Goal: Task Accomplishment & Management: Use online tool/utility

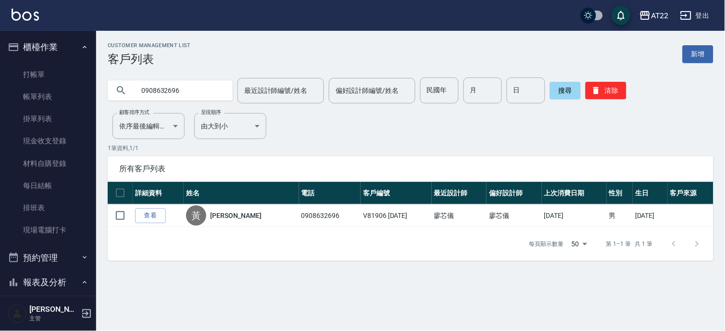
scroll to position [703, 0]
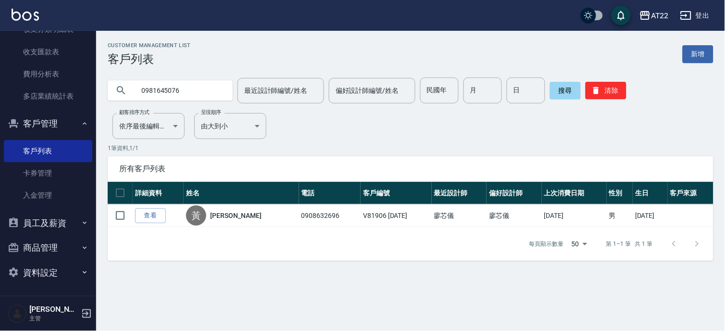
click at [121, 90] on icon at bounding box center [121, 91] width 12 height 12
click at [121, 89] on icon at bounding box center [121, 91] width 12 height 12
click at [571, 89] on button "搜尋" at bounding box center [565, 90] width 31 height 17
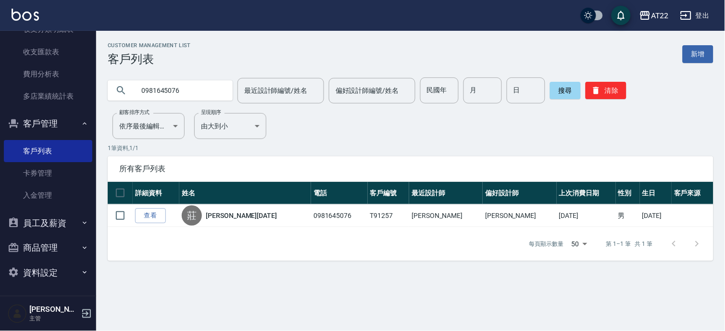
click at [179, 98] on input "0981645076" at bounding box center [180, 90] width 90 height 26
type input "0931031515"
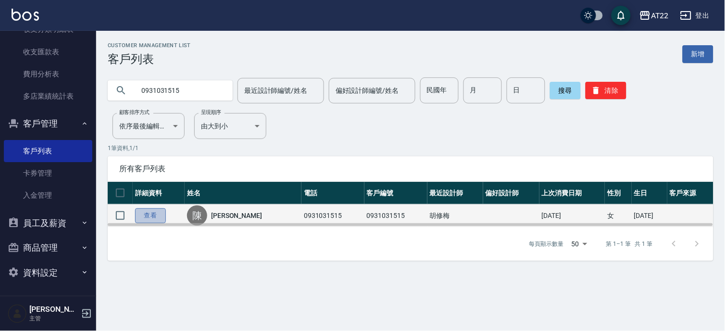
click at [139, 211] on link "查看" at bounding box center [150, 215] width 31 height 15
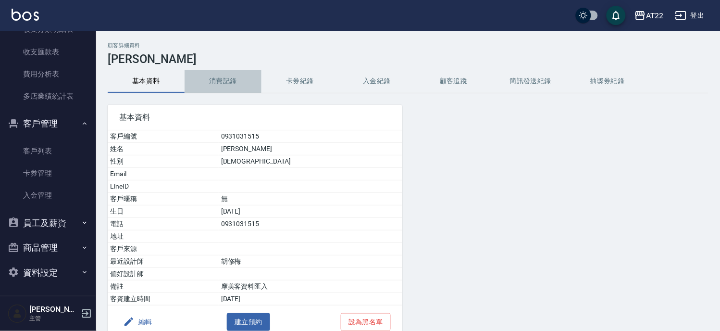
click at [205, 83] on button "消費記錄" at bounding box center [223, 81] width 77 height 23
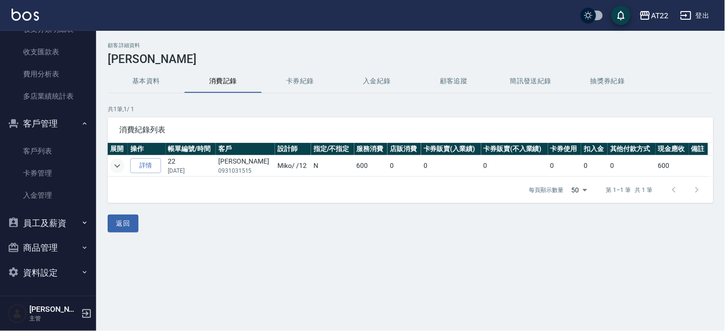
click at [115, 164] on icon "expand row" at bounding box center [117, 165] width 6 height 3
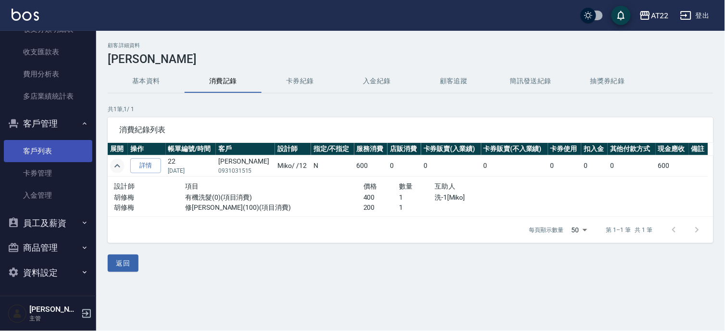
click at [31, 154] on link "客戶列表" at bounding box center [48, 151] width 88 height 22
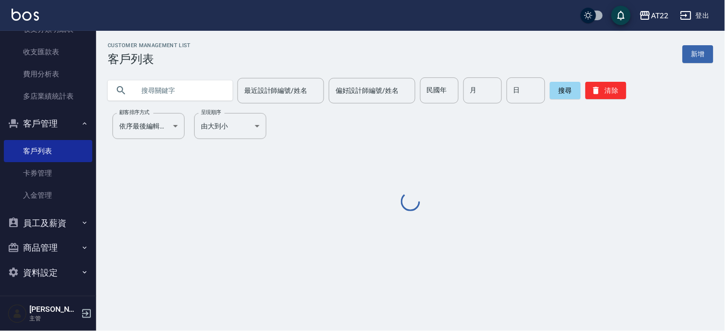
click at [169, 88] on input "text" at bounding box center [180, 90] width 90 height 26
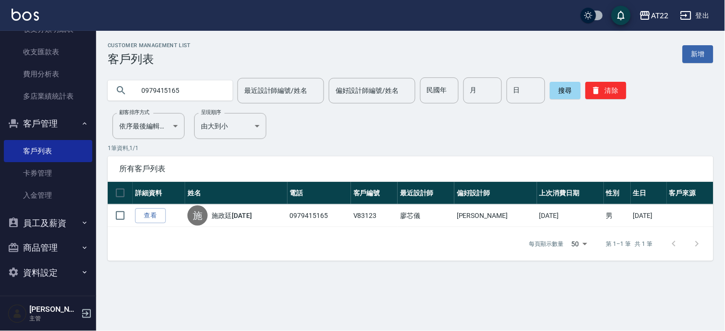
click at [195, 79] on input "0979415165" at bounding box center [180, 90] width 90 height 26
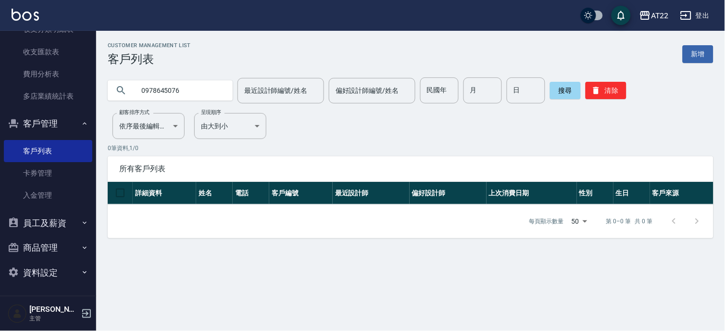
click at [207, 91] on input "0978645076" at bounding box center [180, 90] width 90 height 26
type input "0981645076"
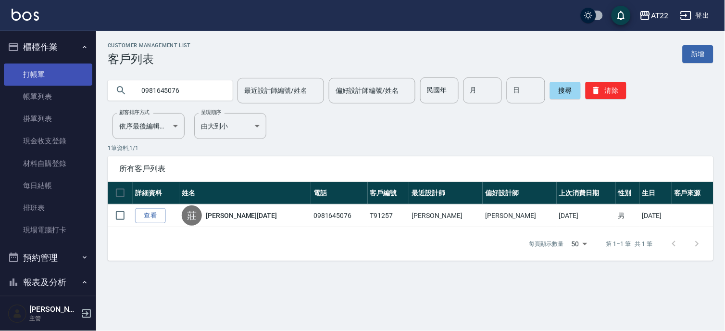
click at [39, 68] on link "打帳單" at bounding box center [48, 74] width 88 height 22
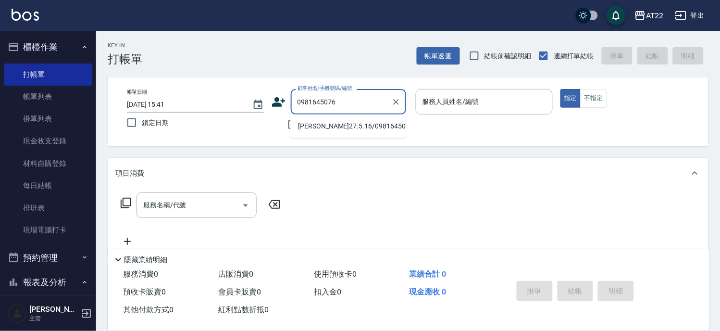
click at [367, 134] on li "[PERSON_NAME]27.5.16/0981645076/T91257" at bounding box center [347, 126] width 115 height 16
type input "[PERSON_NAME]27.5.16/0981645076/T91257"
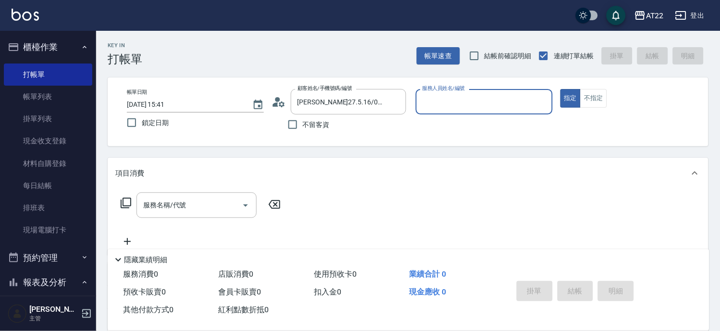
type input "[PERSON_NAME]-1"
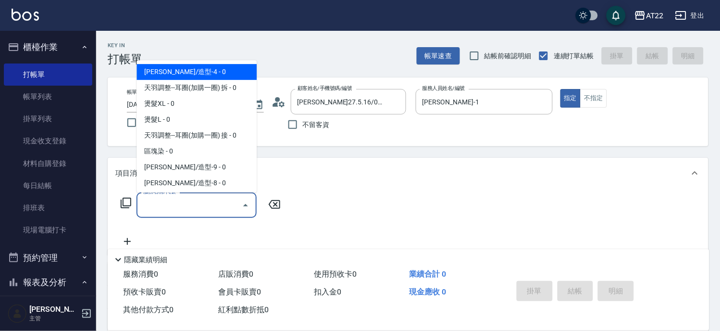
click at [143, 198] on div "服務名稱/代號 服務名稱/代號" at bounding box center [197, 204] width 120 height 25
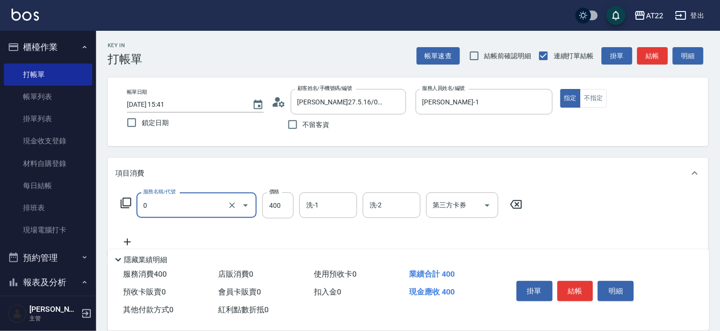
type input "有機洗髮(0)"
type input "450"
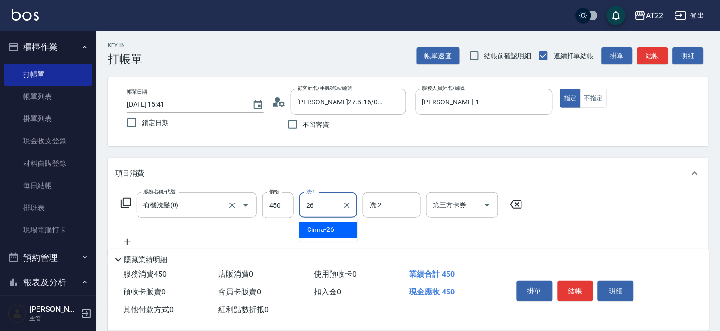
type input "Cinna-26"
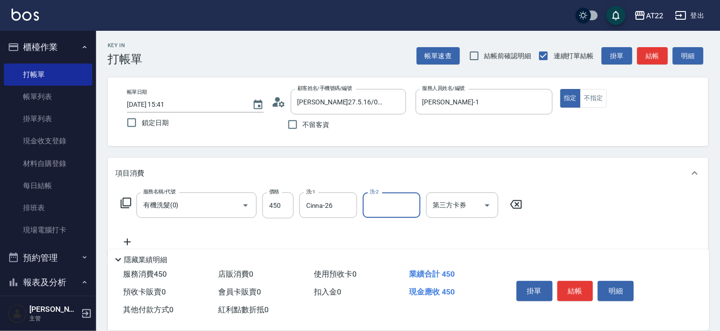
click at [127, 240] on icon at bounding box center [127, 242] width 7 height 7
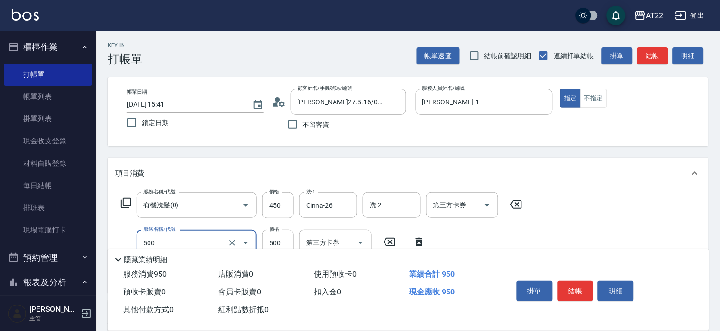
type input "剪髮(500)"
type input "280"
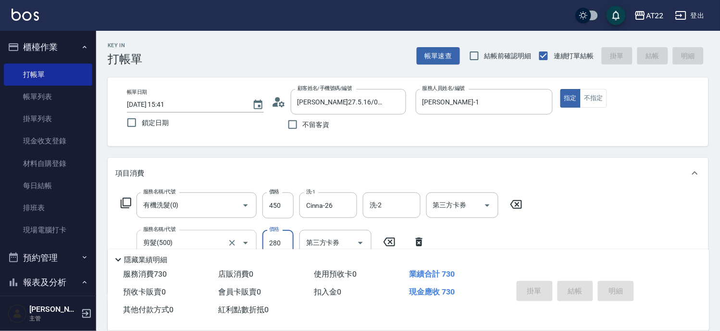
type input "2025/08/11 15:42"
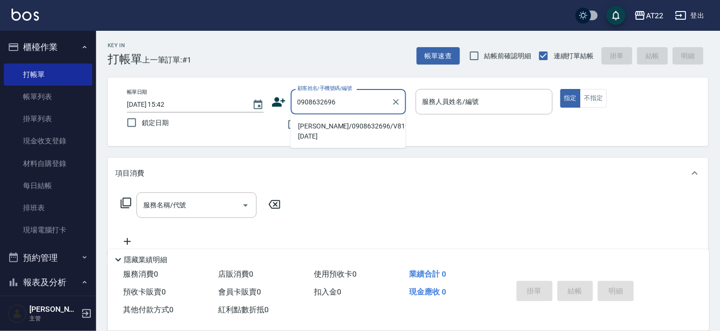
click at [333, 133] on li "[PERSON_NAME]/0908632696/V81906 [DATE]" at bounding box center [347, 131] width 115 height 26
type input "[PERSON_NAME]/0908632696/V81906 [DATE]"
type input "Zoe-8"
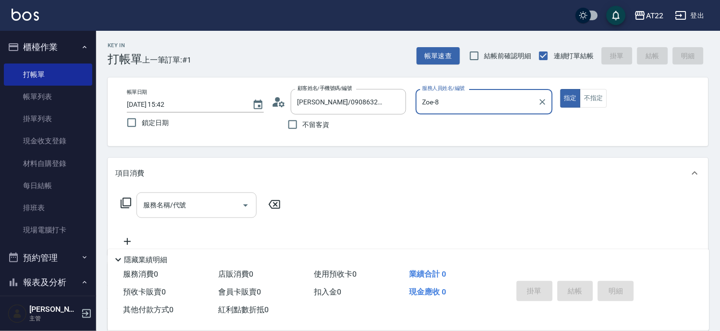
click at [214, 209] on input "服務名稱/代號" at bounding box center [189, 205] width 97 height 17
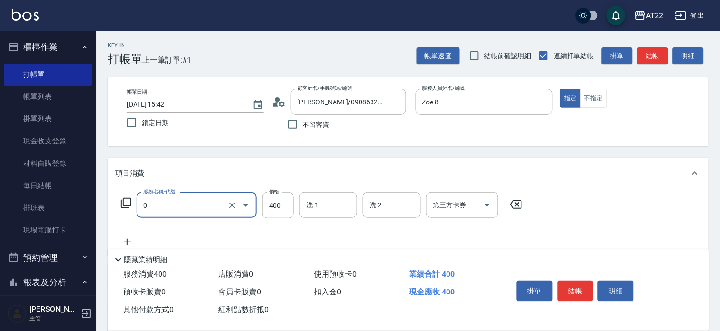
type input "有機洗髮(0)"
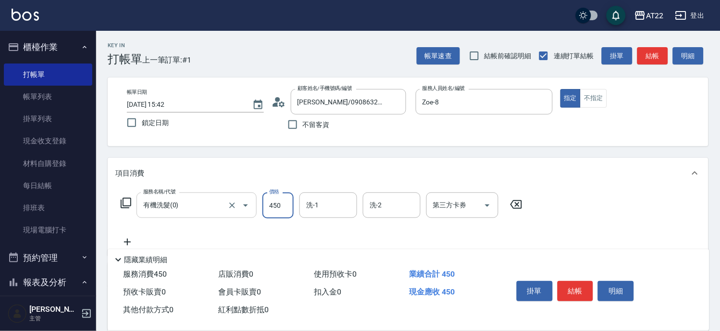
type input "450"
type input "[PERSON_NAME]-29"
click at [129, 237] on icon at bounding box center [127, 242] width 24 height 12
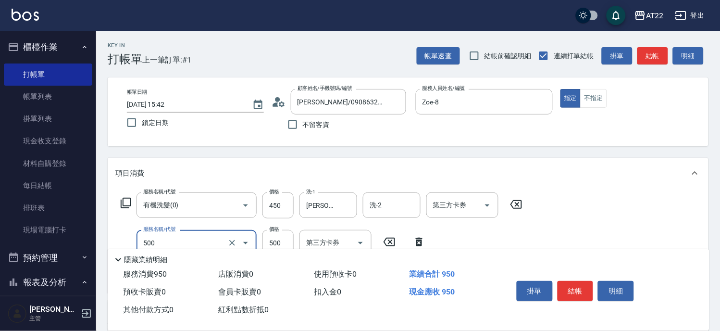
type input "剪髮(500)"
type input "200"
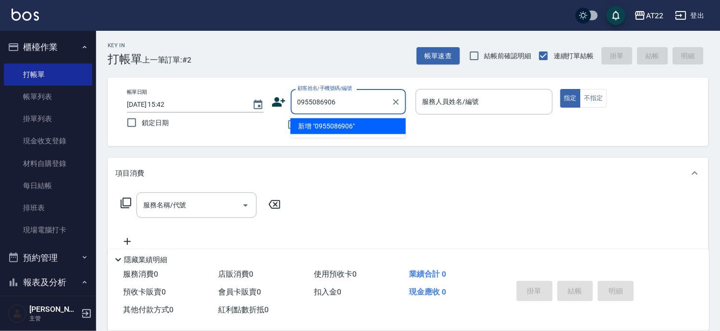
click at [349, 124] on li "新增 "0955086906"" at bounding box center [347, 126] width 115 height 16
type input "0955086906"
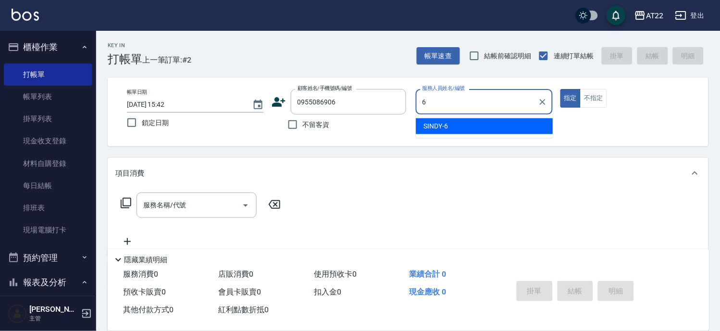
type input "SINDY-6"
type button "true"
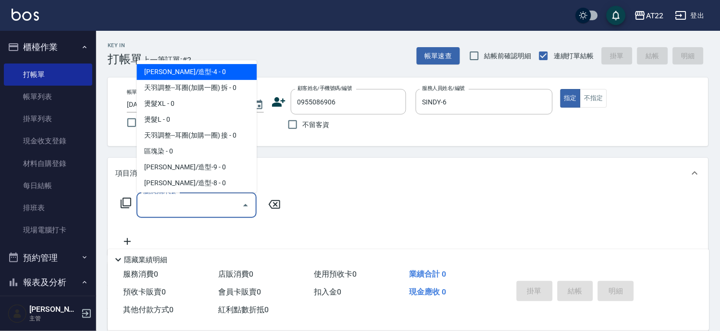
click at [188, 204] on input "服務名稱/代號" at bounding box center [189, 205] width 97 height 17
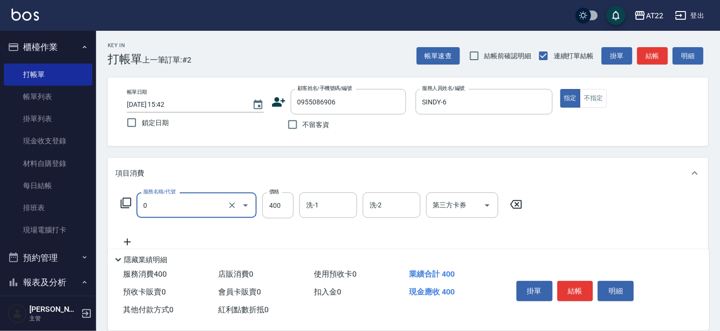
type input "有機洗髮(0)"
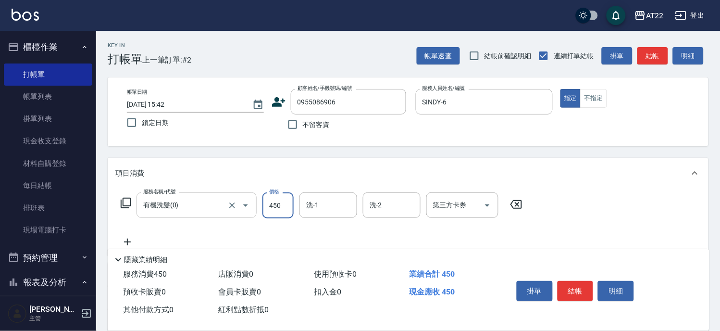
type input "450"
type input "SINDY-6"
click at [346, 203] on icon "Clear" at bounding box center [347, 206] width 10 height 10
click at [133, 239] on icon at bounding box center [127, 242] width 24 height 12
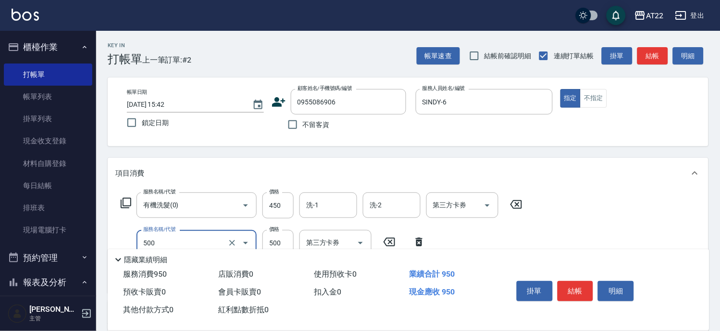
type input "剪髮(500)"
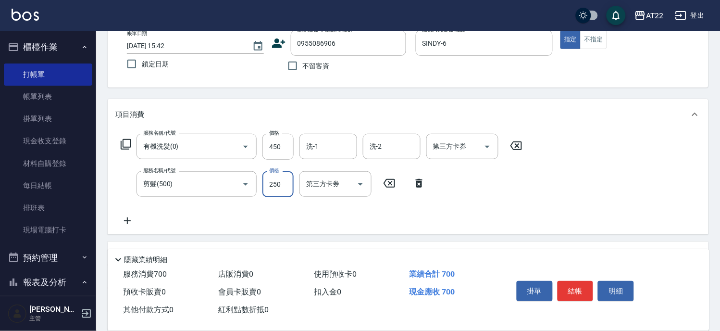
scroll to position [107, 0]
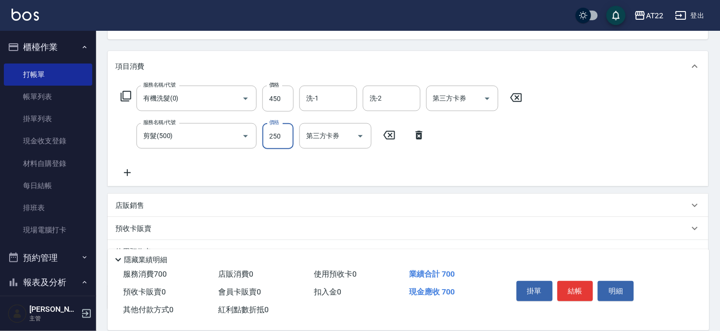
type input "250"
click at [135, 169] on icon at bounding box center [127, 173] width 24 height 12
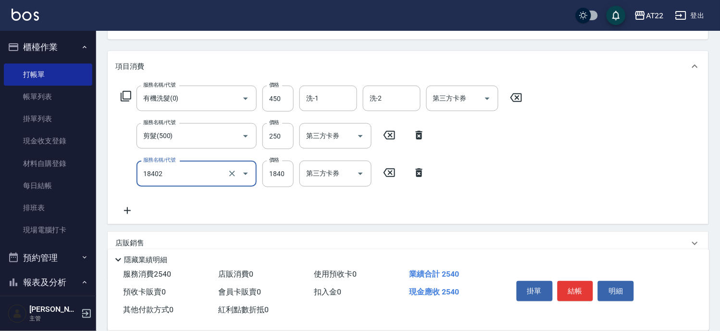
type input "染髮L(18402)"
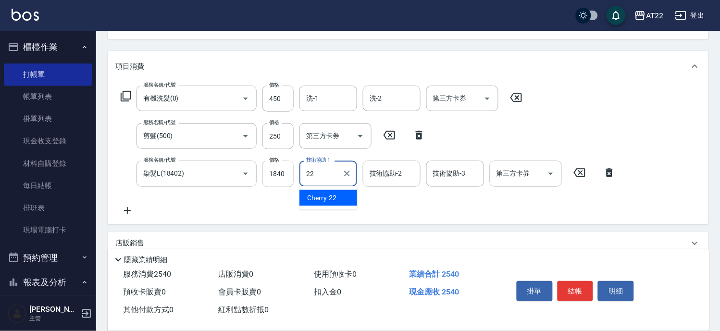
type input "22"
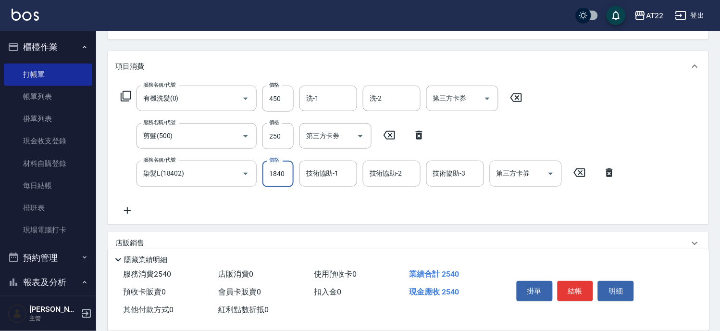
click at [280, 173] on input "1840" at bounding box center [278, 174] width 31 height 26
type input "2200"
click at [136, 210] on icon at bounding box center [127, 211] width 24 height 12
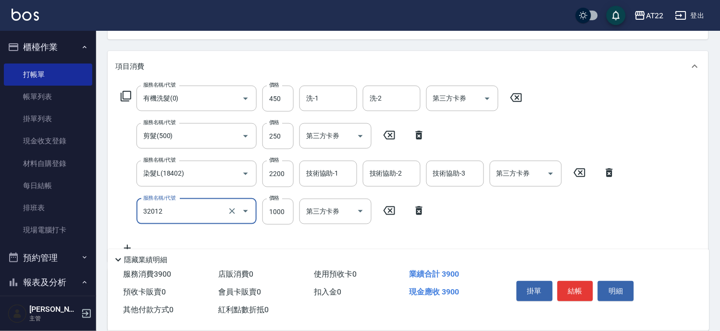
type input "+升級礦物染(含隔離)(32012)"
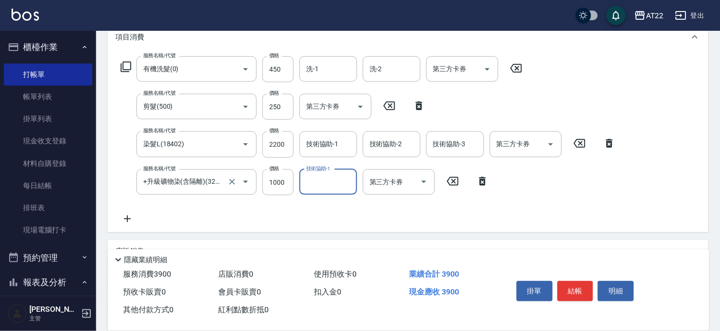
scroll to position [160, 0]
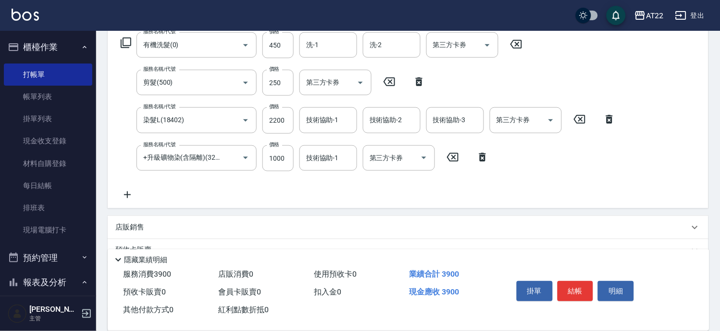
click at [123, 193] on icon at bounding box center [127, 195] width 24 height 12
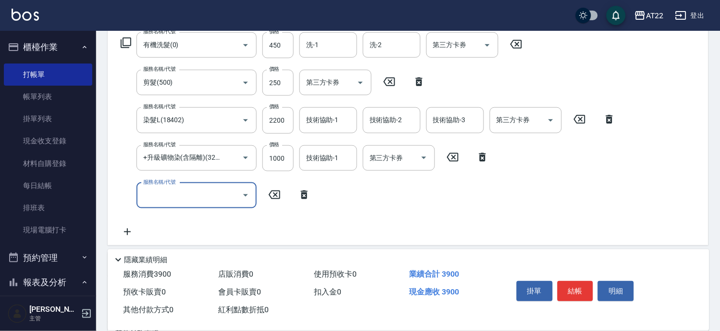
scroll to position [0, 0]
type input "晶漾深層護髮(80011)"
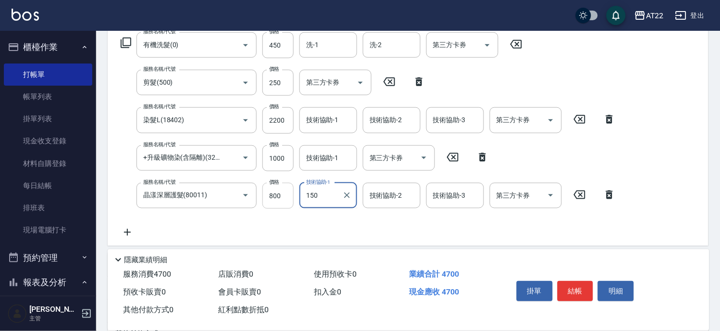
type input "150"
click at [285, 186] on input "800" at bounding box center [278, 196] width 31 height 26
click at [275, 191] on input "150" at bounding box center [278, 196] width 31 height 26
type input "1500"
type input "Cinna-26"
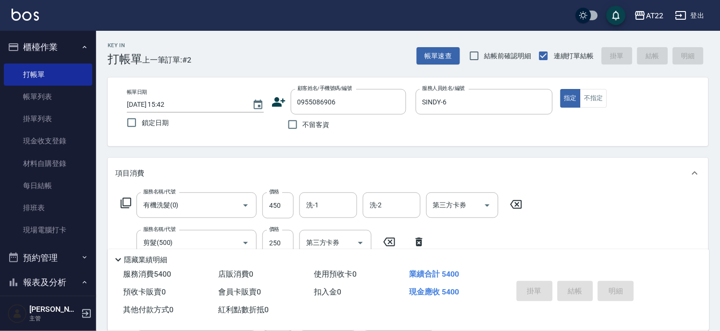
type input "[DATE] 15:44"
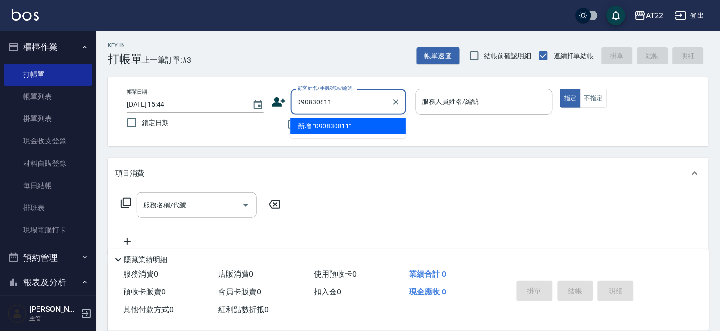
type input "0908390811"
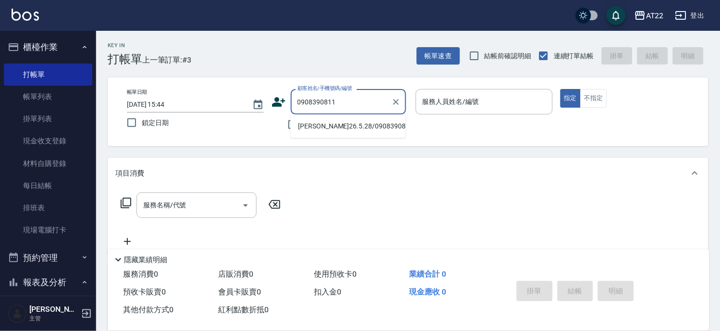
click at [374, 125] on li "[PERSON_NAME]26.5.28/0908390811/V83062" at bounding box center [347, 126] width 115 height 16
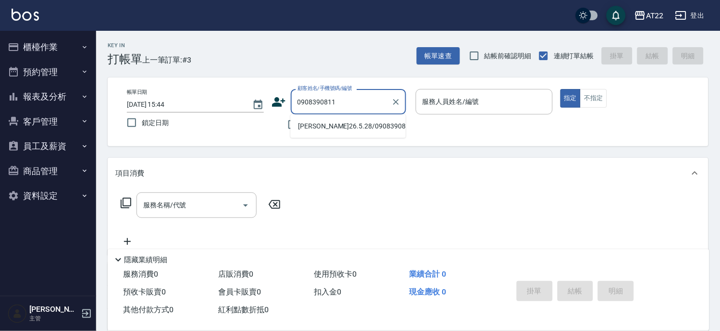
click at [329, 126] on li "[PERSON_NAME]26.5.28/0908390811/V83062" at bounding box center [347, 126] width 115 height 16
type input "[PERSON_NAME]26.5.28/0908390811/V83062"
type input "[PERSON_NAME]-5"
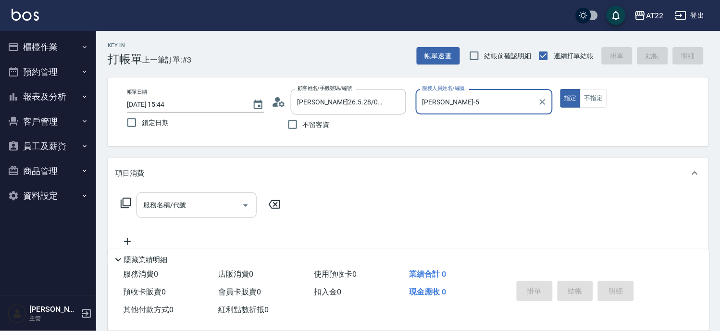
click at [204, 209] on input "服務名稱/代號" at bounding box center [189, 205] width 97 height 17
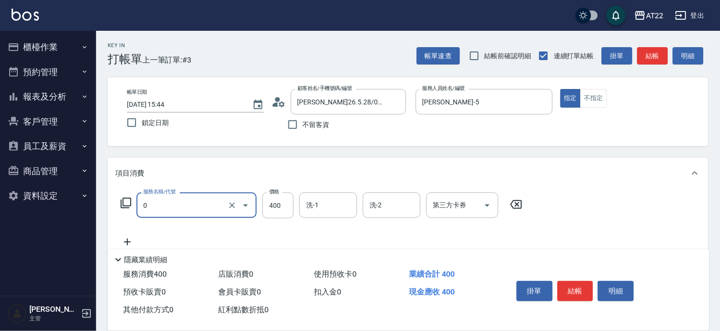
type input "有機洗髮(0)"
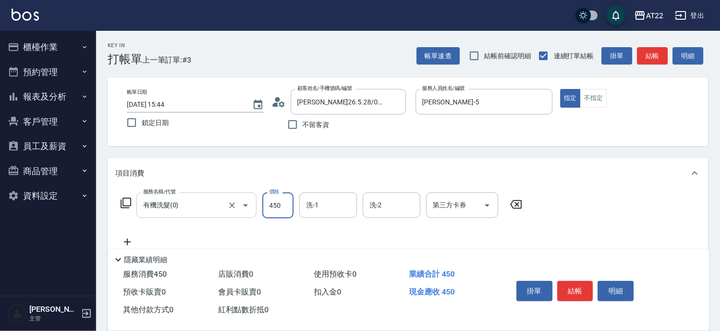
type input "450"
type input "Cinna-26"
click at [124, 243] on icon at bounding box center [127, 242] width 24 height 12
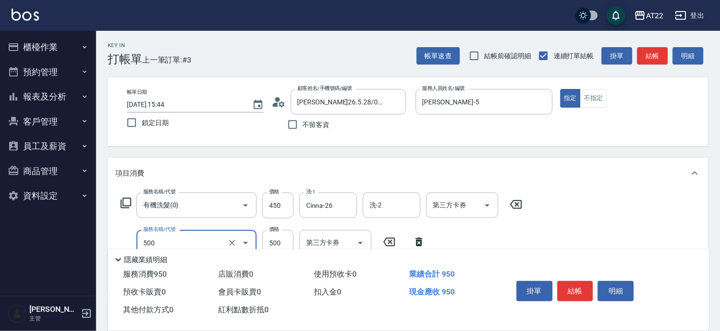
type input "剪髮(500)"
type input "400"
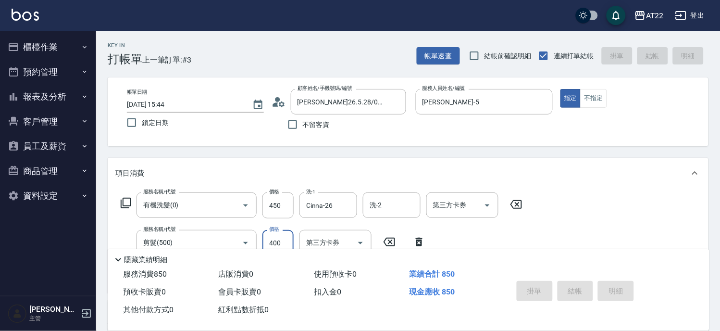
type input "[DATE] 15:45"
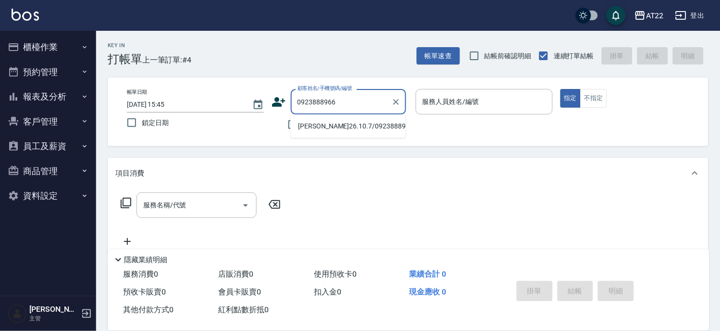
click at [328, 131] on li "[PERSON_NAME]26.10.7/0923888966/v82168" at bounding box center [347, 126] width 115 height 16
type input "[PERSON_NAME]26.10.7/0923888966/v82168"
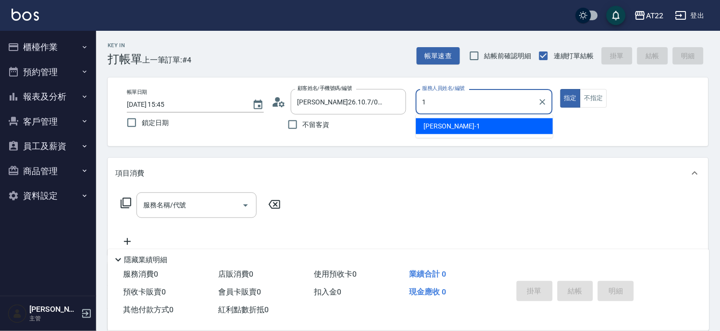
type input "[PERSON_NAME]-1"
type button "true"
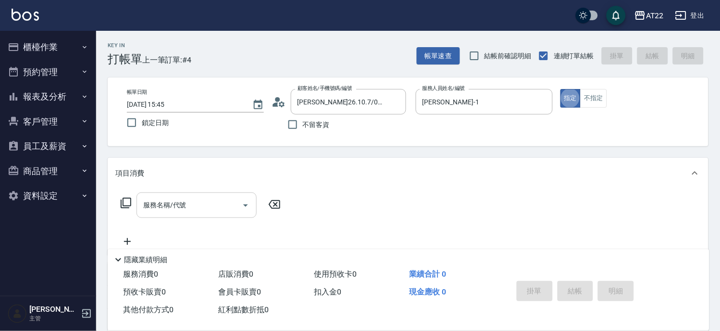
click at [188, 204] on input "服務名稱/代號" at bounding box center [189, 205] width 97 height 17
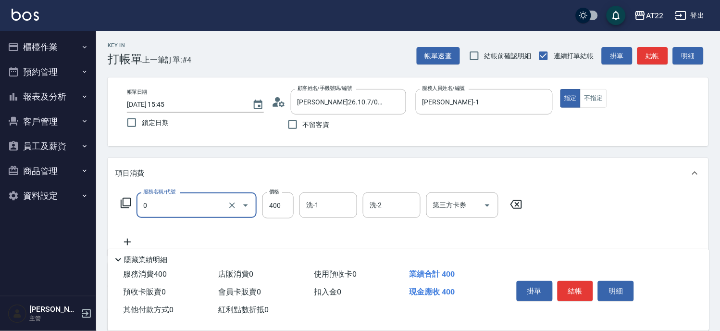
type input "有機洗髮(0)"
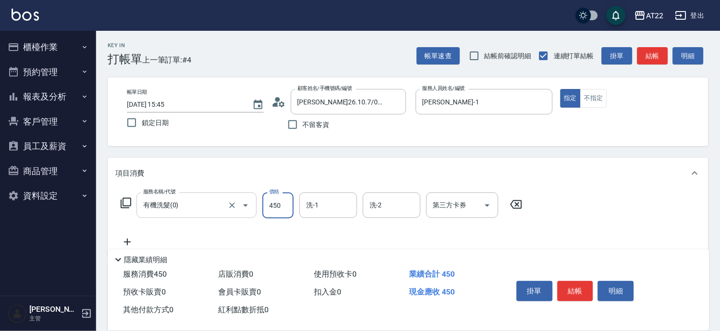
type input "450"
click at [123, 241] on icon at bounding box center [127, 242] width 24 height 12
click at [329, 200] on input "洗-1" at bounding box center [328, 205] width 49 height 17
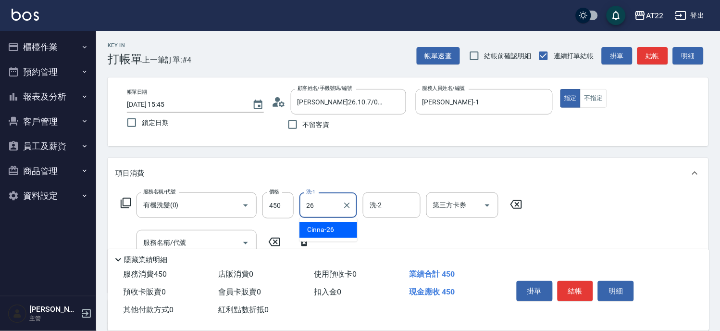
type input "Cinna-26"
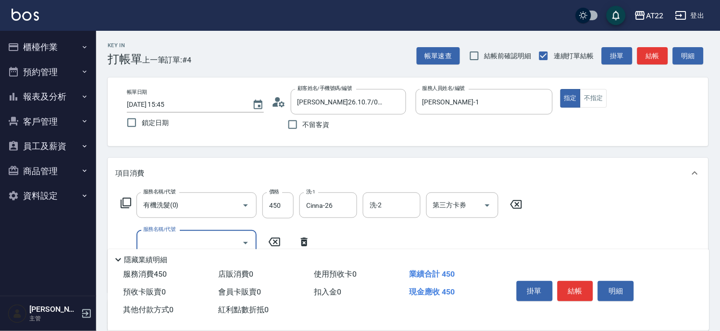
click at [217, 236] on input "服務名稱/代號" at bounding box center [189, 242] width 97 height 17
type input "剪髮(500)"
type input "300"
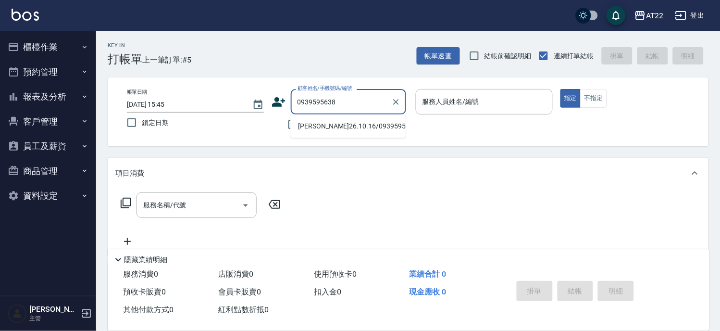
click at [327, 124] on li "[PERSON_NAME]26.10.16/0939595638/T86411.V10372" at bounding box center [347, 126] width 115 height 16
type input "[PERSON_NAME]26.10.16/0939595638/T86411.V10372"
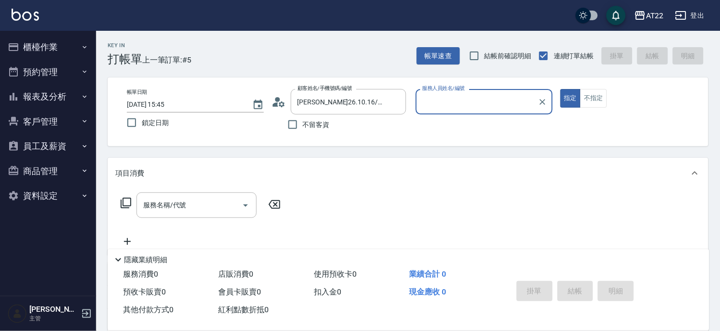
type input "Zoe-8"
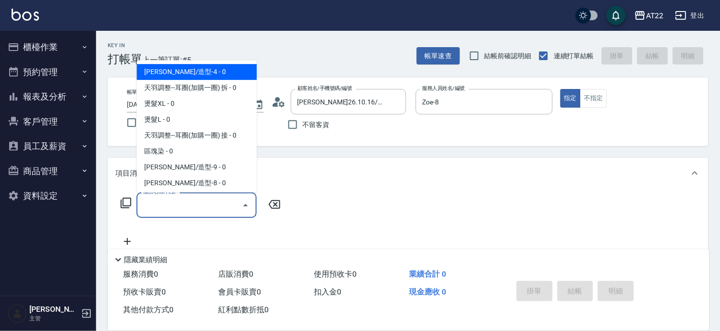
click at [195, 199] on input "服務名稱/代號" at bounding box center [189, 205] width 97 height 17
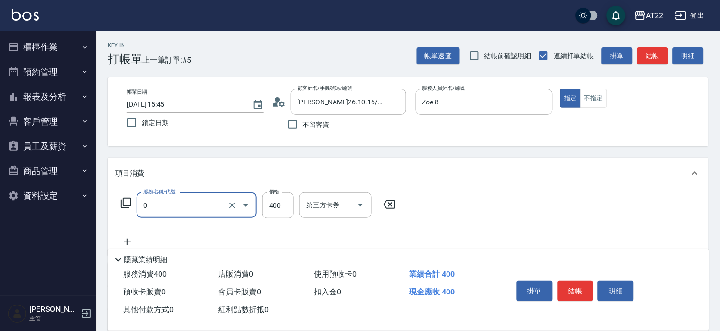
type input "有機洗髮(0)"
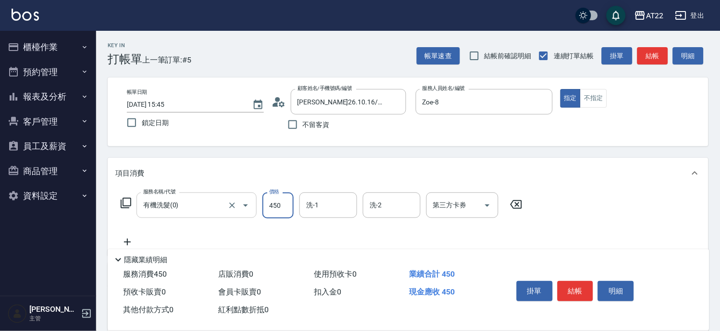
type input "450"
type input "[PERSON_NAME]-29"
click at [131, 241] on icon at bounding box center [127, 242] width 24 height 12
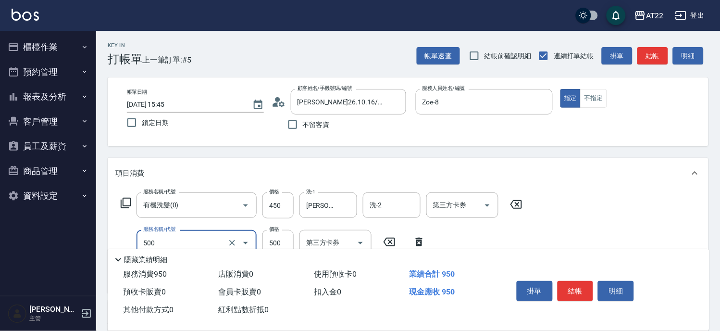
type input "剪髮(500)"
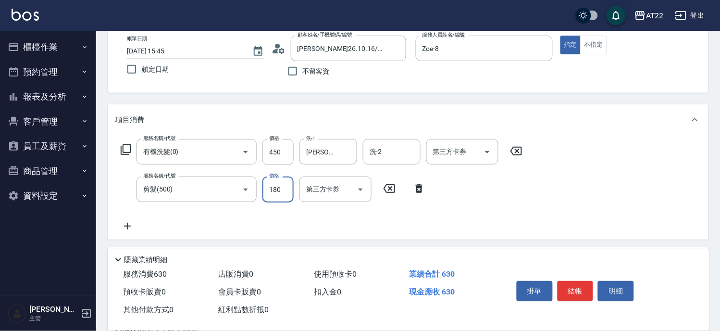
type input "180"
click at [126, 223] on icon at bounding box center [127, 226] width 24 height 12
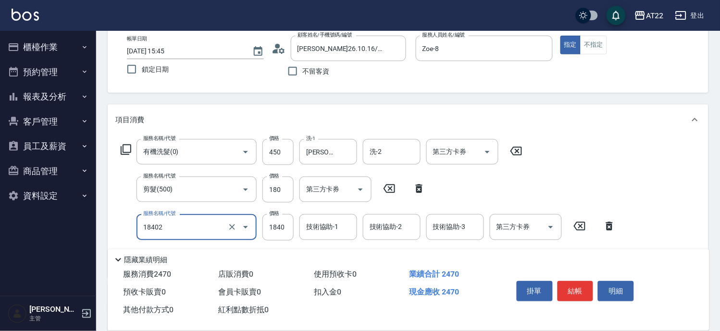
type input "染髮L(18402)"
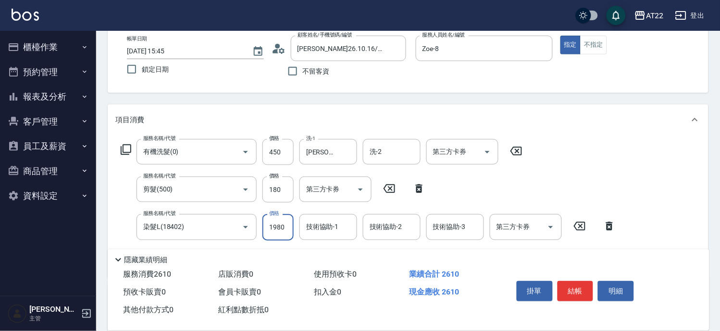
type input "1980"
type input "[PERSON_NAME]-29"
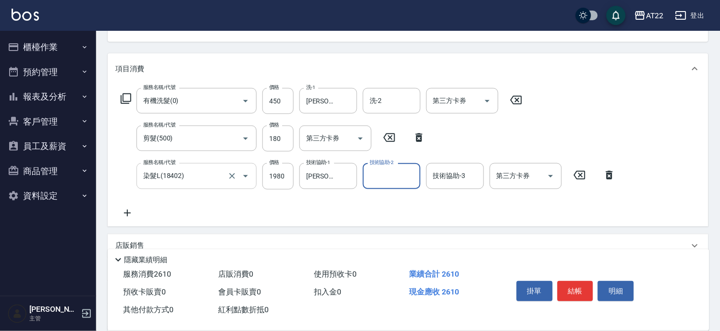
scroll to position [160, 0]
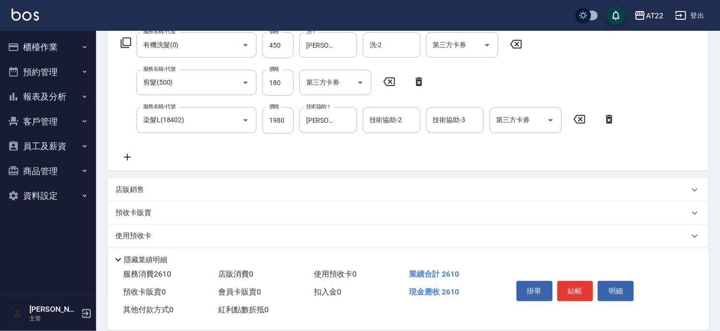
click at [126, 154] on icon at bounding box center [127, 157] width 24 height 12
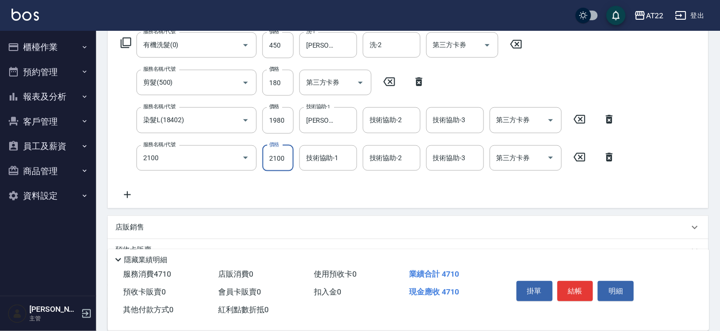
type input "漂髮長(2100)"
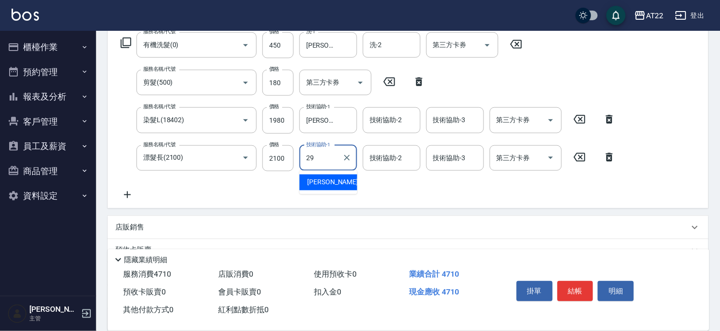
type input "[PERSON_NAME]-29"
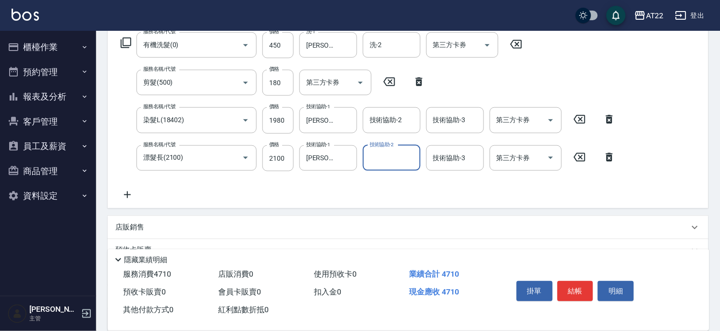
click at [132, 194] on icon at bounding box center [127, 195] width 24 height 12
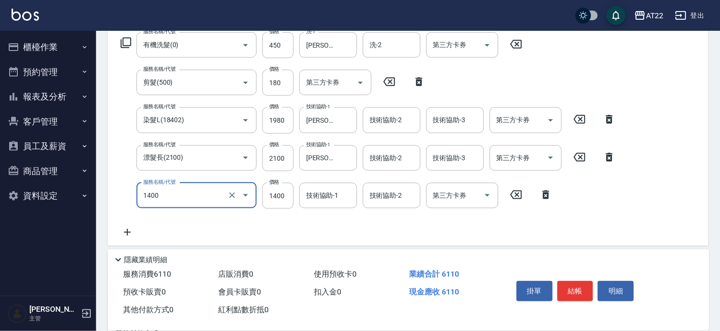
type input "漂髮中(1400)"
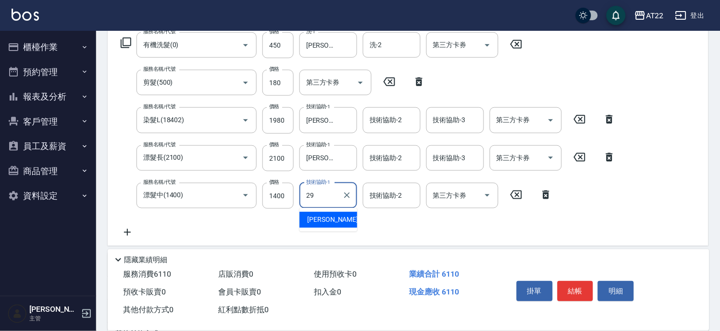
type input "[PERSON_NAME]-29"
click at [134, 230] on icon at bounding box center [127, 233] width 24 height 12
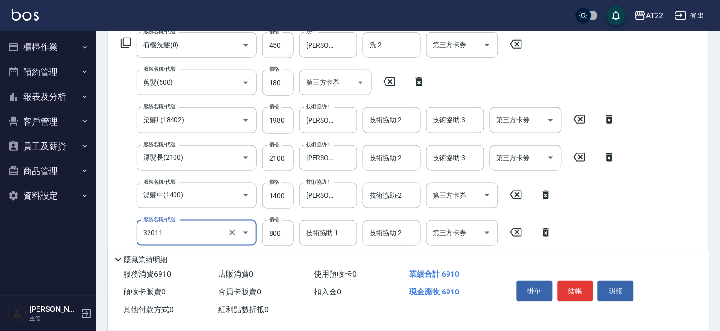
type input "+升級結構染(含隔離)(32011)"
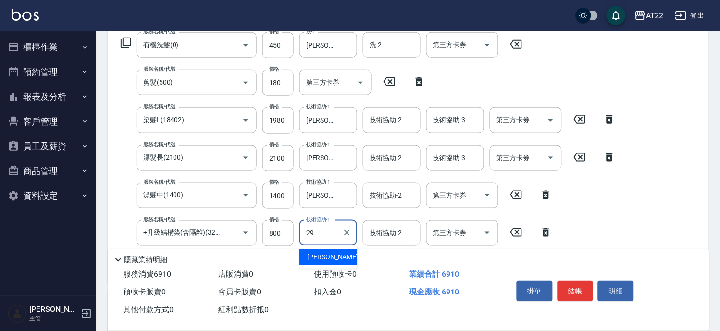
type input "[PERSON_NAME]-29"
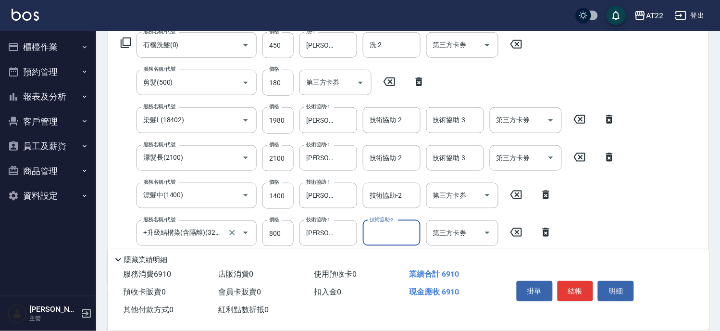
scroll to position [326, 0]
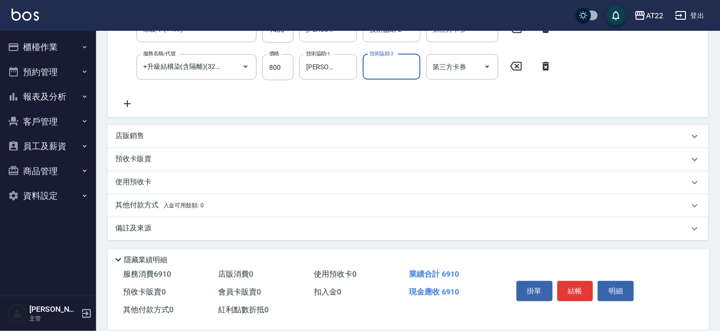
click at [130, 108] on icon at bounding box center [127, 104] width 24 height 12
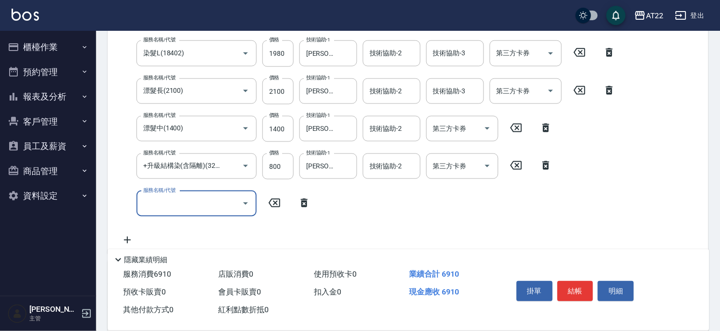
scroll to position [0, 0]
type input "結構式三段(a1800)"
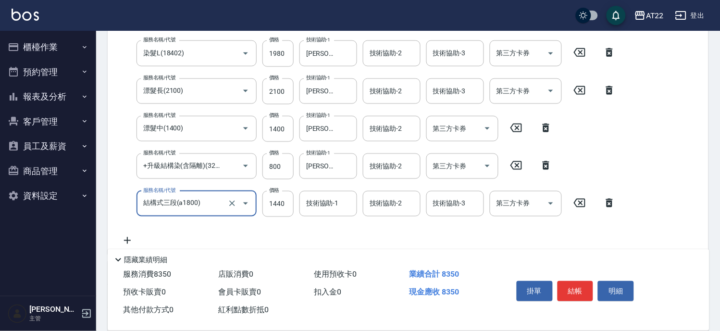
scroll to position [227, 0]
type input "1840"
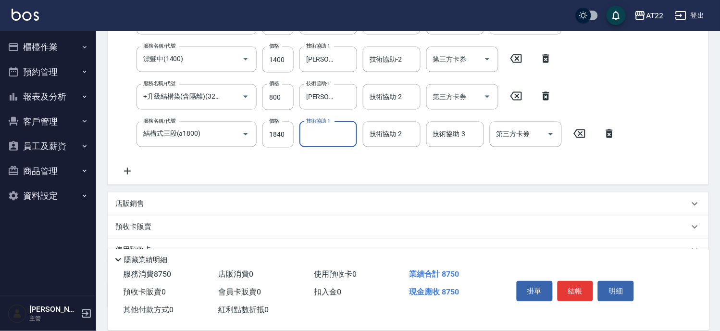
scroll to position [334, 0]
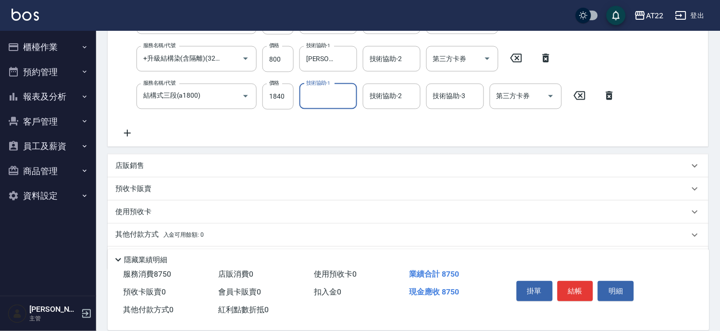
click at [166, 227] on div "其他付款方式 入金可用餘額: 0" at bounding box center [408, 235] width 601 height 23
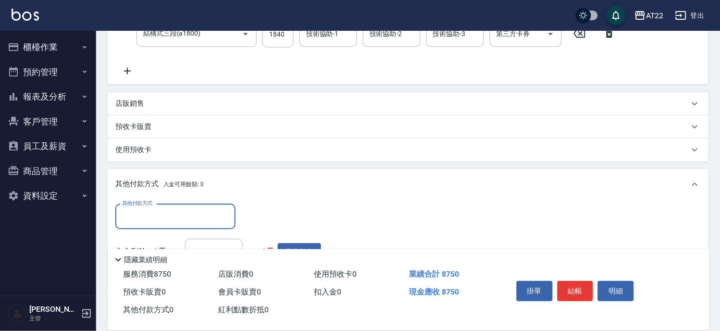
scroll to position [441, 0]
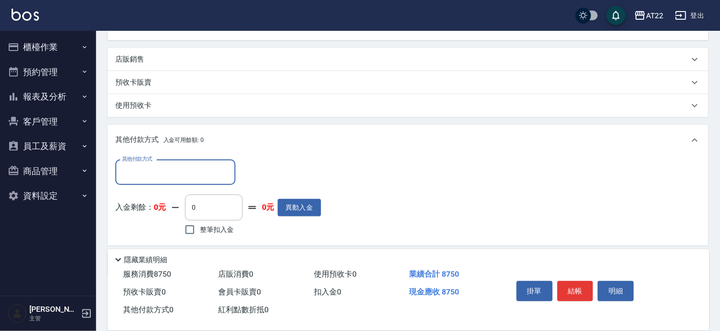
click at [200, 172] on input "其他付款方式" at bounding box center [176, 172] width 112 height 17
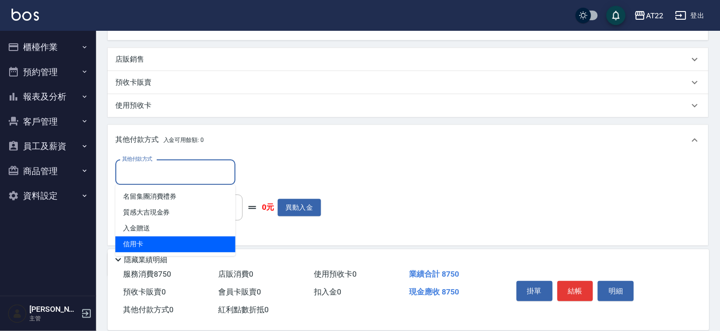
click at [170, 252] on ul "名留集團消費禮券 質感大吉現金券 入金贈送 信用卡" at bounding box center [175, 220] width 120 height 71
click at [183, 242] on span "信用卡" at bounding box center [175, 244] width 120 height 16
type input "信用卡"
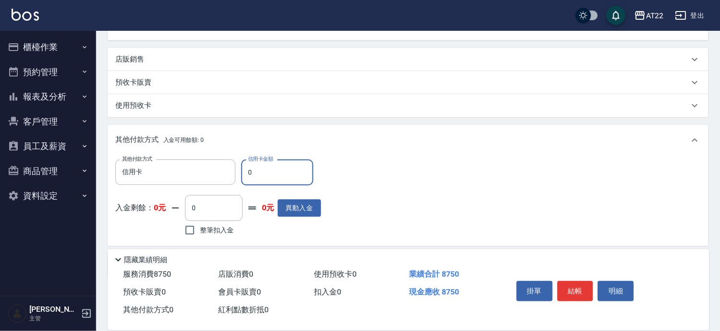
click at [262, 179] on input "0" at bounding box center [277, 172] width 72 height 26
type input "8750"
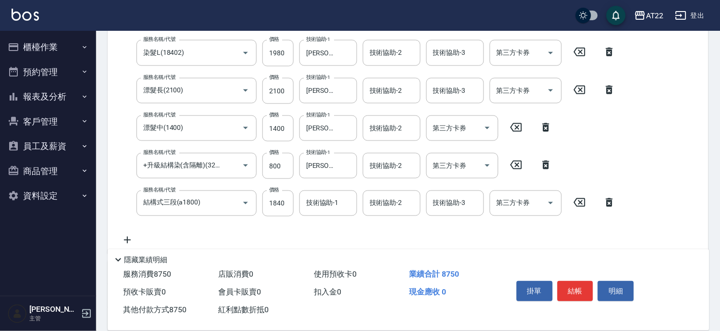
scroll to position [0, 0]
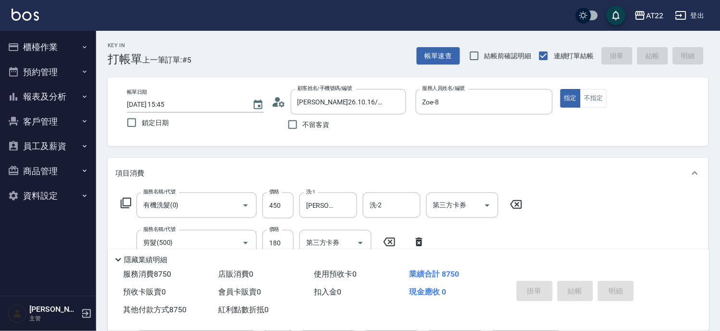
type input "[DATE] 15:47"
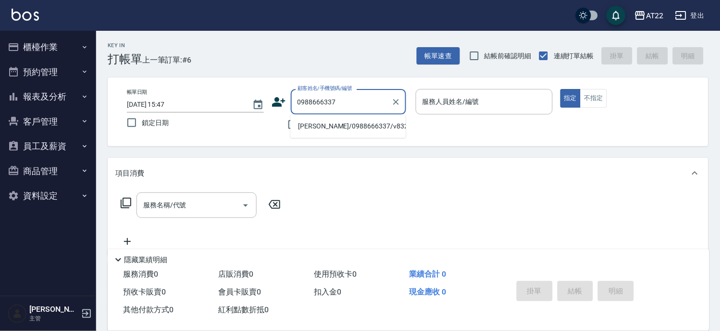
click at [381, 128] on li "[PERSON_NAME]/0988666337/v83215" at bounding box center [347, 126] width 115 height 16
type input "[PERSON_NAME]/0988666337/v83215"
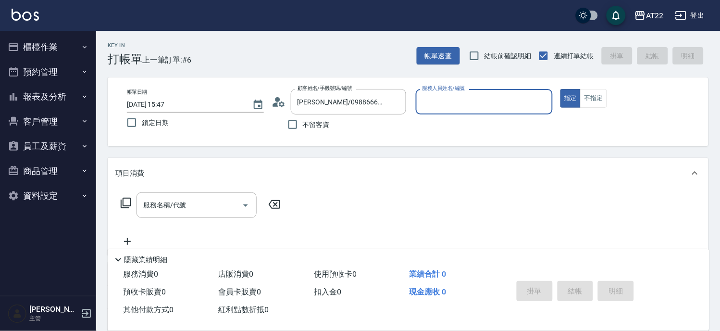
type input "Zoe-8"
click at [208, 202] on input "服務名稱/代號" at bounding box center [189, 205] width 97 height 17
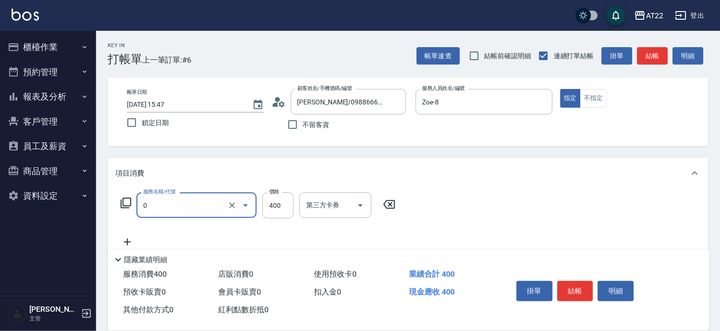
type input "有機洗髮(0)"
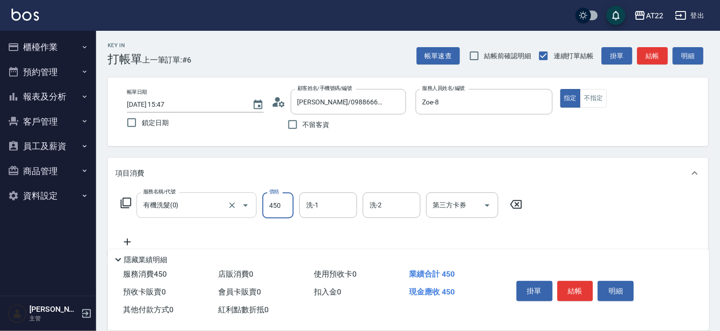
type input "450"
type input "[PERSON_NAME]-29"
click at [124, 243] on icon at bounding box center [127, 242] width 24 height 12
type input "剪髮(500)"
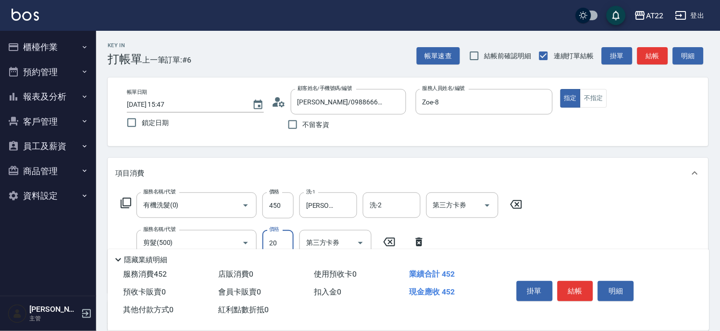
type input "200"
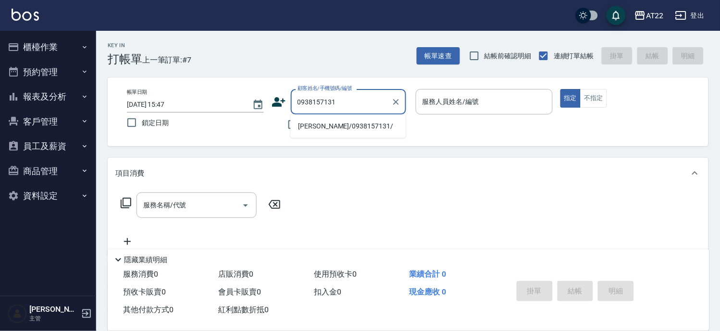
click at [335, 127] on li "[PERSON_NAME]/0938157131/" at bounding box center [347, 126] width 115 height 16
type input "[PERSON_NAME]/0938157131/"
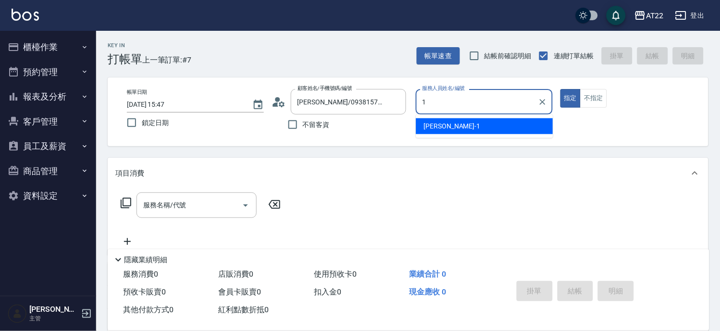
type input "[PERSON_NAME]-1"
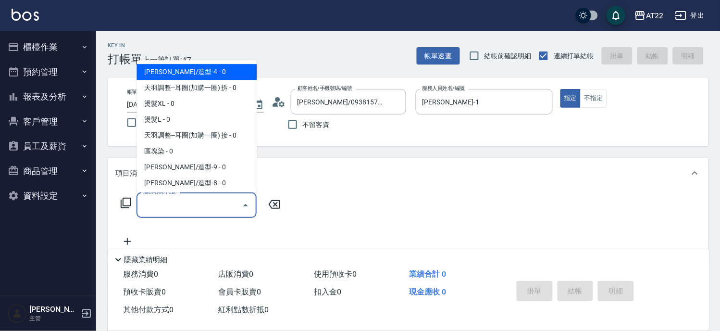
click at [227, 205] on input "服務名稱/代號" at bounding box center [189, 205] width 97 height 17
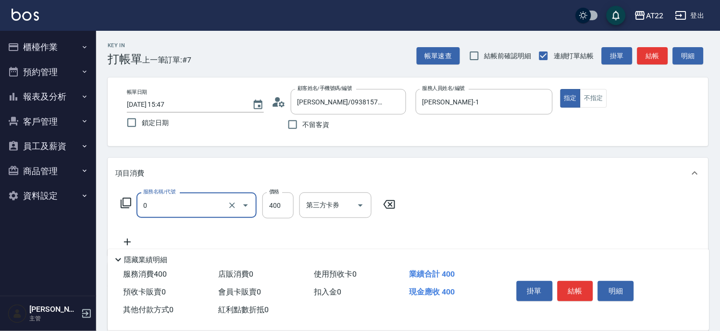
type input "有機洗髮(0)"
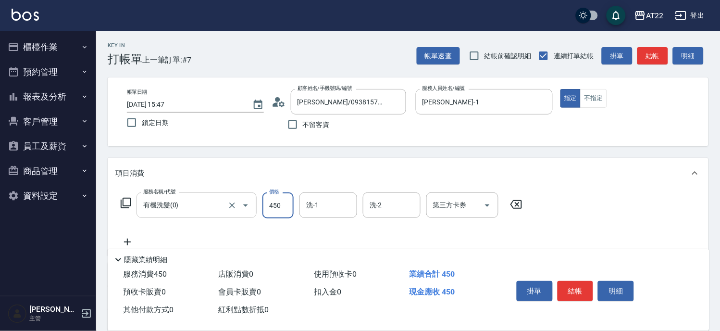
type input "450"
type input "YunYun-17"
click at [128, 238] on icon at bounding box center [127, 242] width 24 height 12
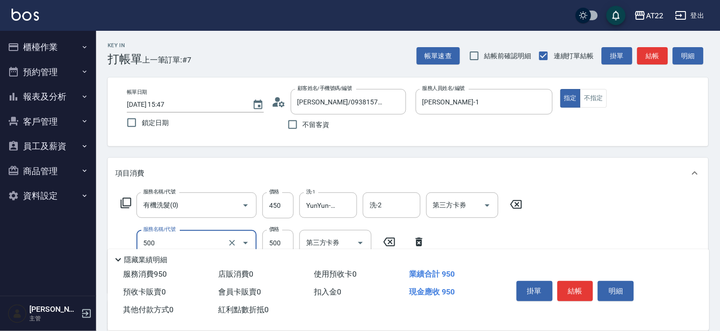
type input "剪髮(500)"
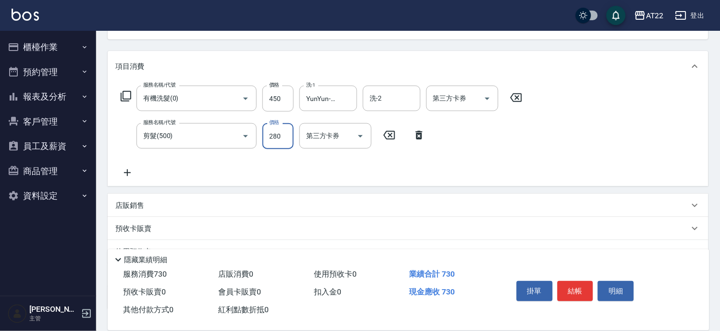
type input "280"
click at [129, 198] on div "店販銷售" at bounding box center [408, 205] width 601 height 23
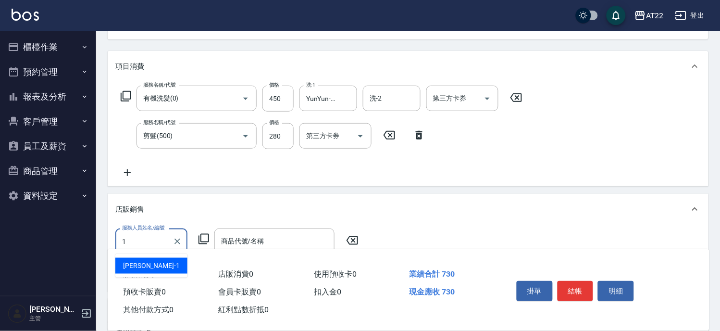
type input "[PERSON_NAME]-1"
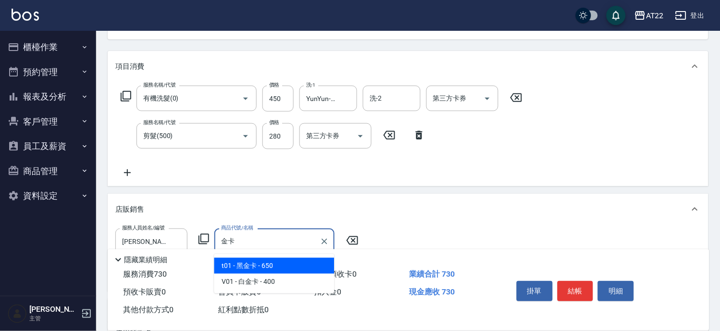
type input "黑金卡"
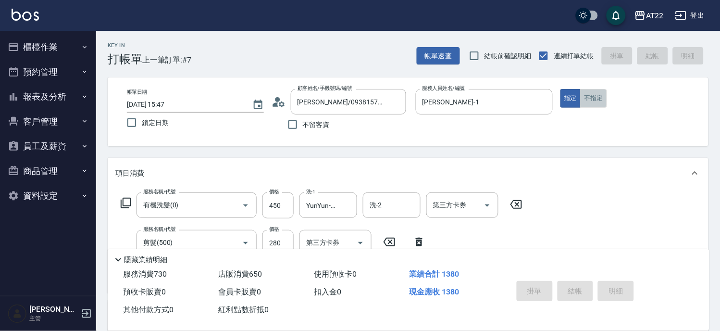
click at [600, 99] on button "不指定" at bounding box center [593, 98] width 27 height 19
click at [557, 101] on div "帳單日期 [DATE] 15:47 鎖定日期 顧客姓名/手機號碼/編號 [PERSON_NAME]/0938157131/ 顧客姓名/手機號碼/編號 不留客資…" at bounding box center [408, 112] width 578 height 46
click at [569, 101] on button "指定" at bounding box center [571, 98] width 21 height 19
type input "[DATE] 15:48"
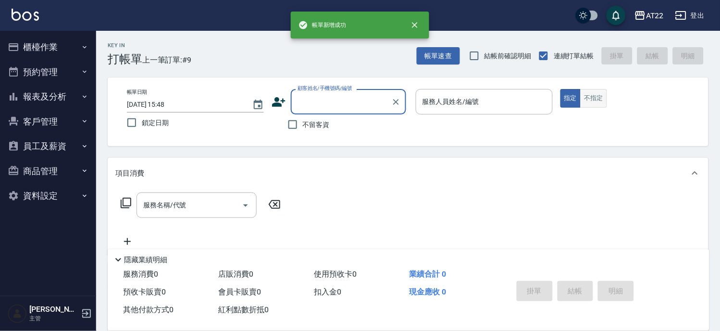
click at [598, 102] on button "不指定" at bounding box center [593, 98] width 27 height 19
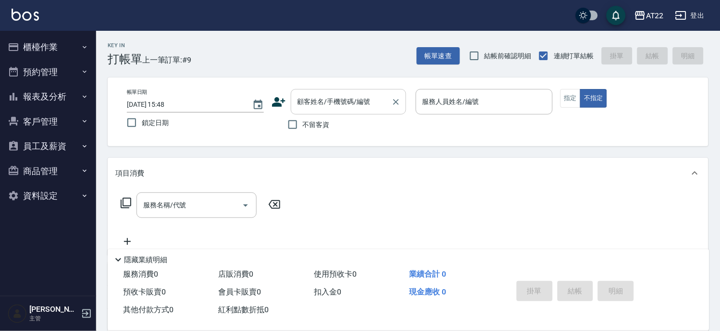
click at [329, 102] on input "顧客姓名/手機號碼/編號" at bounding box center [341, 101] width 92 height 17
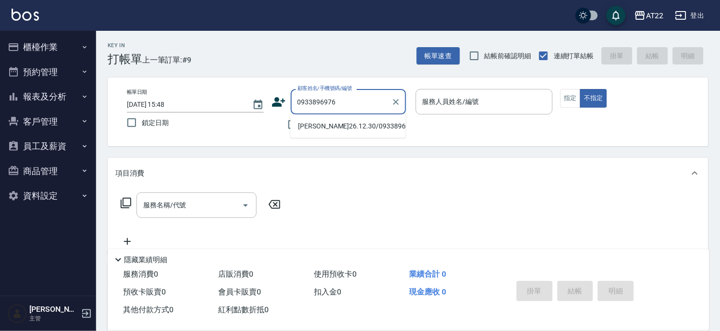
click at [382, 126] on li "[PERSON_NAME]26.12.30/0933896976/T84591" at bounding box center [347, 126] width 115 height 16
type input "[PERSON_NAME]26.12.30/0933896976/T84591"
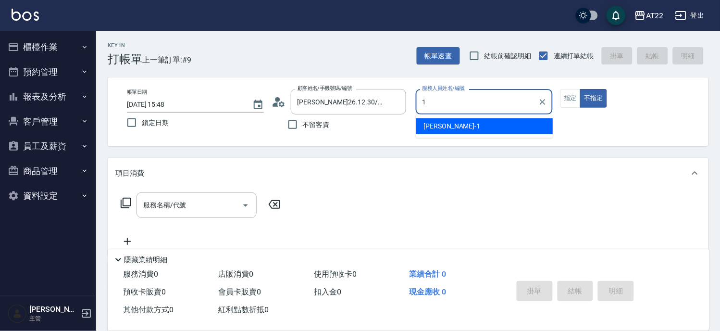
type input "[PERSON_NAME]-1"
type button "false"
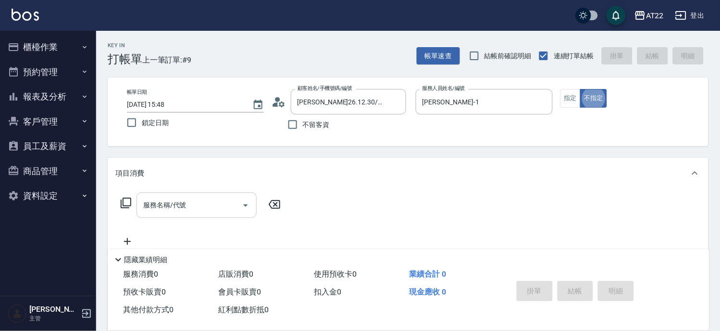
click at [186, 214] on div "服務名稱/代號" at bounding box center [197, 204] width 120 height 25
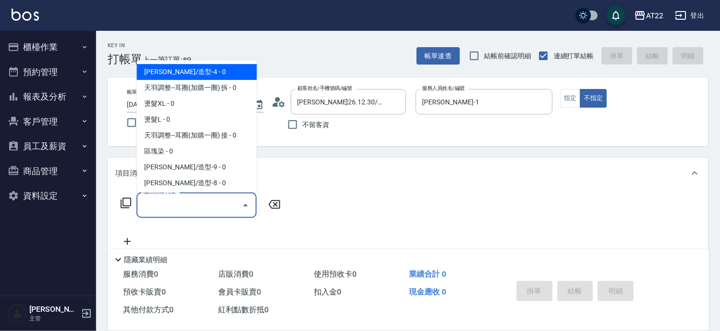
type input "[PERSON_NAME]/造型-4"
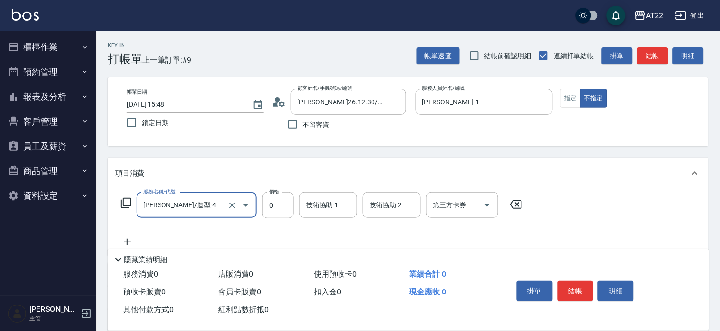
click at [186, 214] on div "[PERSON_NAME]/造型-4 服務名稱/代號" at bounding box center [197, 204] width 120 height 25
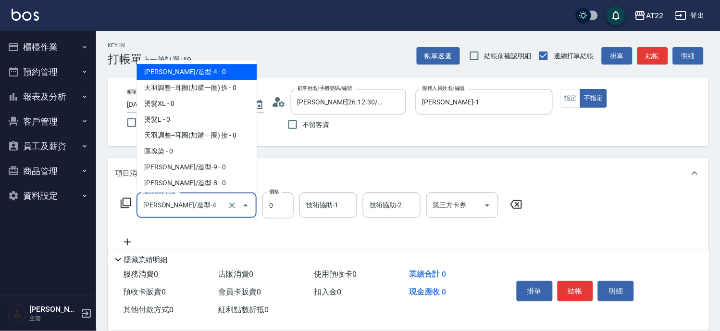
click at [186, 214] on div "[PERSON_NAME]/造型-4 服務名稱/代號" at bounding box center [197, 204] width 120 height 25
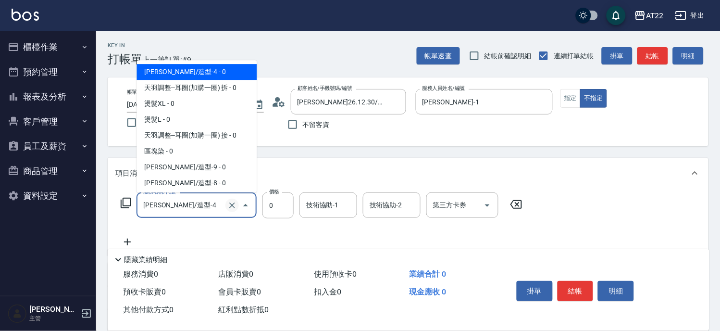
click at [230, 205] on icon "Clear" at bounding box center [232, 206] width 10 height 10
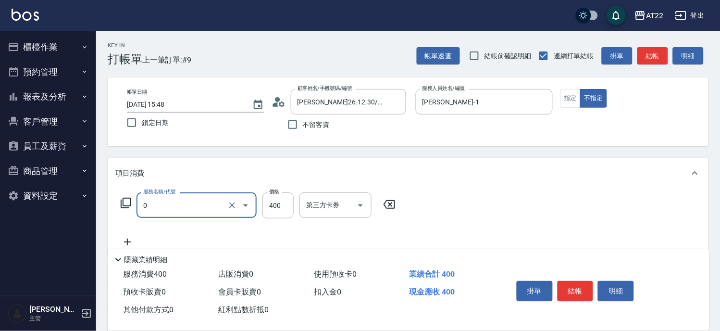
type input "有機洗髮(0)"
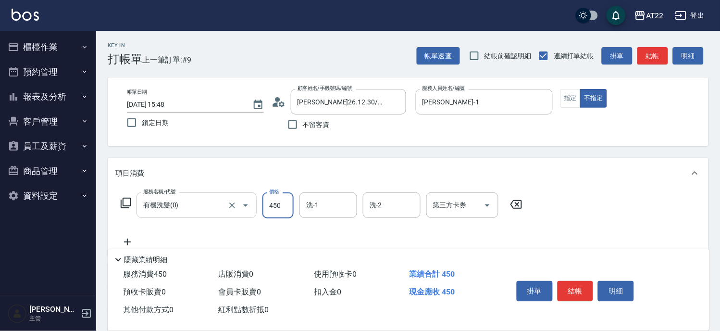
type input "450"
type input "Cinna-26"
click at [130, 244] on icon at bounding box center [127, 242] width 24 height 12
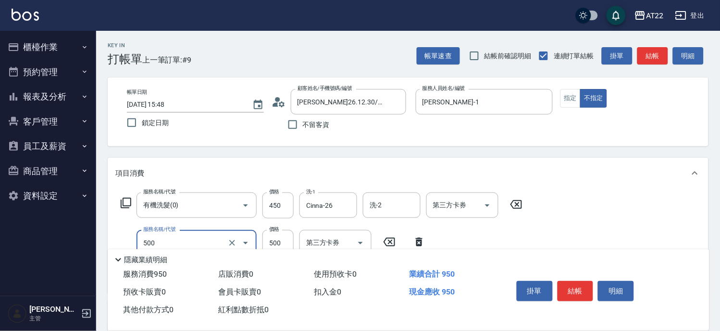
type input "剪髮(500)"
type input "200"
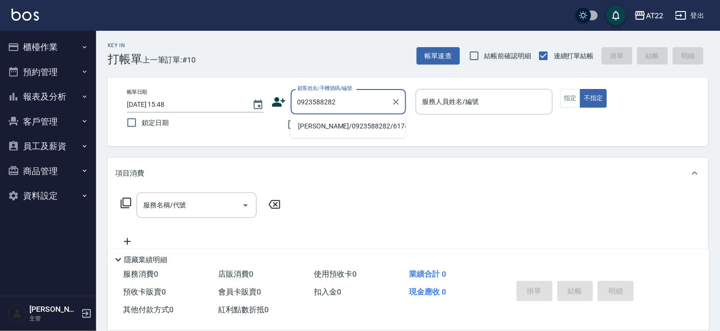
click at [344, 123] on li "[PERSON_NAME]/0923588282/61743" at bounding box center [347, 126] width 115 height 16
type input "[PERSON_NAME]/0923588282/61743"
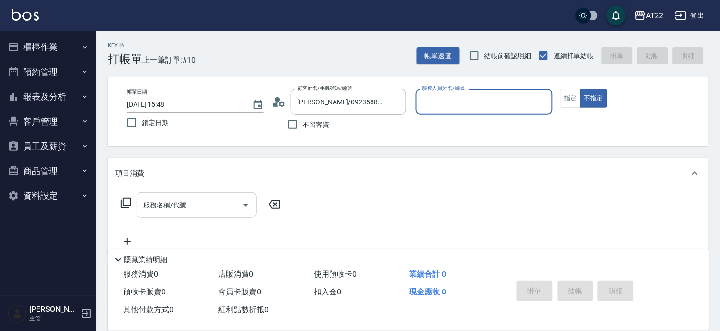
click at [222, 204] on input "服務名稱/代號" at bounding box center [189, 205] width 97 height 17
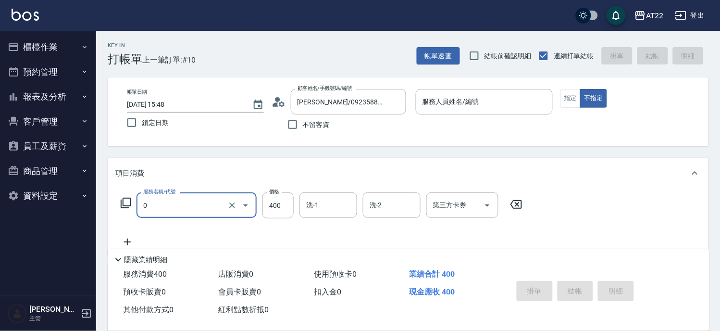
type input "有機洗髮(0)"
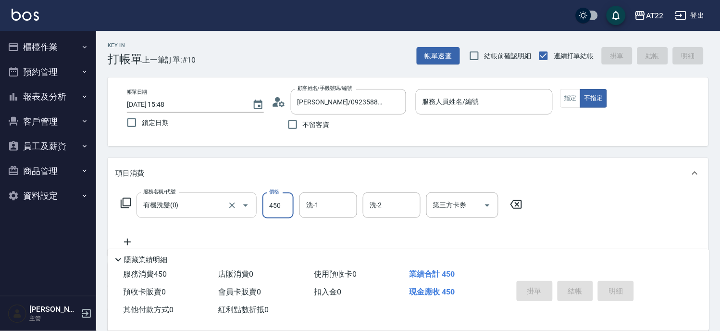
type input "450"
type input "2"
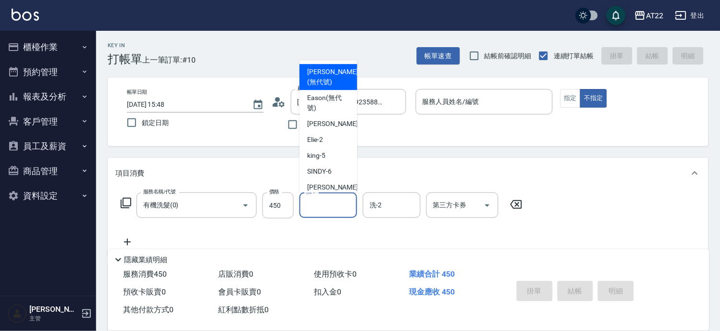
click at [135, 238] on icon at bounding box center [127, 242] width 24 height 12
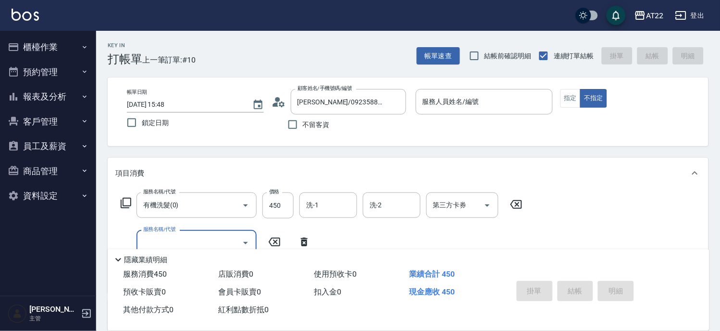
click at [152, 242] on div "服務名稱/代號 服務名稱/代號" at bounding box center [197, 242] width 120 height 25
type input "剪髮(500)"
type input "200"
click at [56, 41] on button "櫃檯作業" at bounding box center [48, 47] width 88 height 25
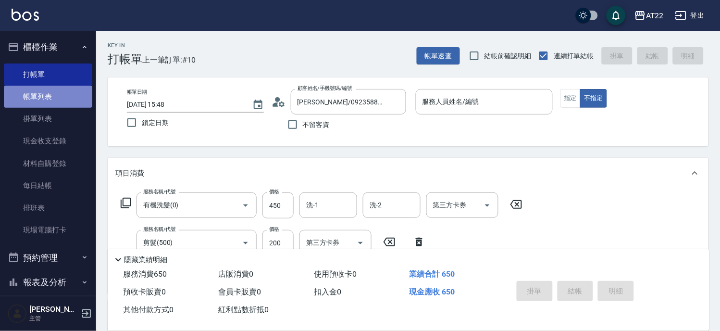
click at [59, 101] on link "帳單列表" at bounding box center [48, 97] width 88 height 22
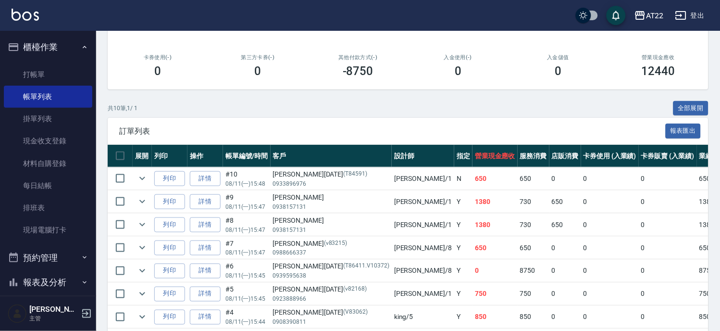
scroll to position [107, 0]
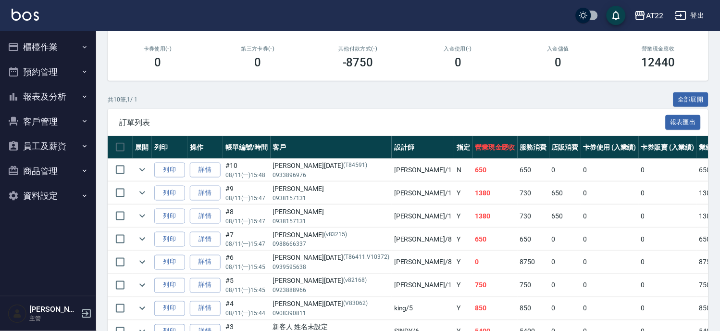
scroll to position [266, 0]
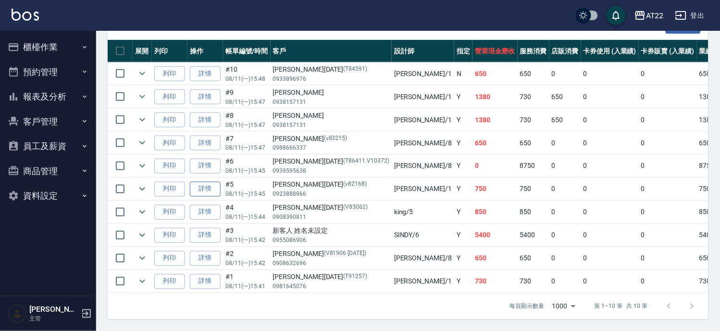
click at [198, 182] on link "詳情" at bounding box center [205, 189] width 31 height 15
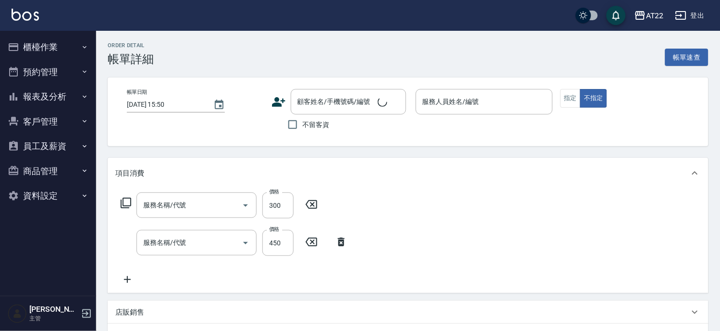
type input "剪髮(500)"
type input "有機洗髮(0)"
type input "[DATE] 15:45"
type input "[PERSON_NAME]-1"
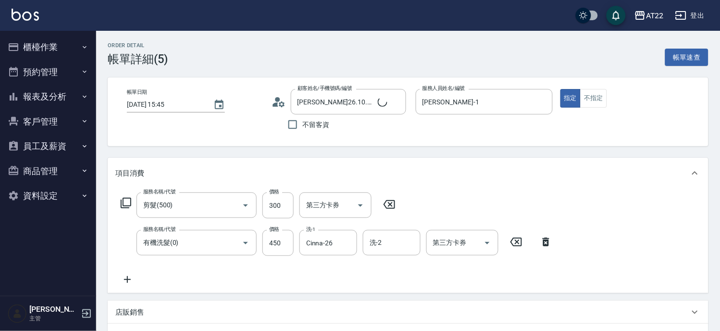
type input "[PERSON_NAME]26.10.7/0923888966/v82168"
click at [348, 243] on icon "Clear" at bounding box center [347, 243] width 6 height 6
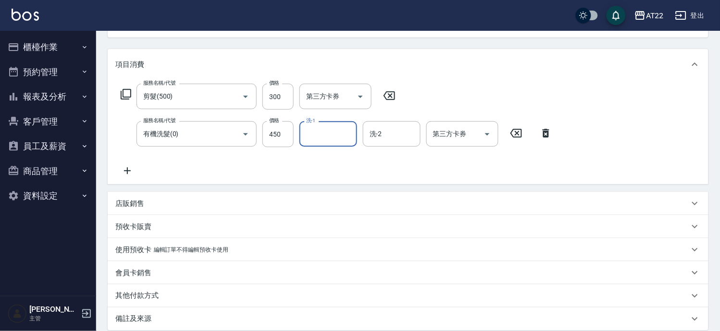
scroll to position [210, 0]
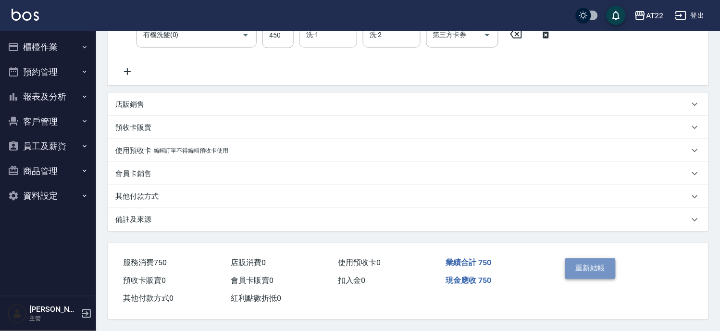
click at [582, 266] on button "重新結帳" at bounding box center [591, 268] width 51 height 20
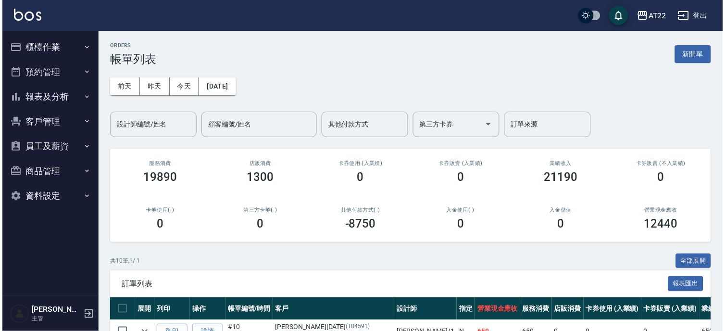
scroll to position [266, 0]
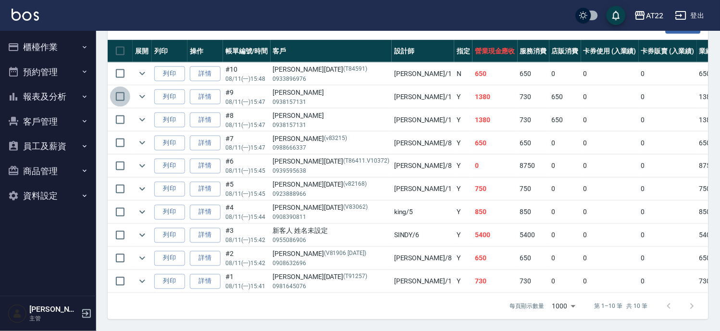
click at [126, 88] on input "checkbox" at bounding box center [120, 97] width 20 height 20
checkbox input "true"
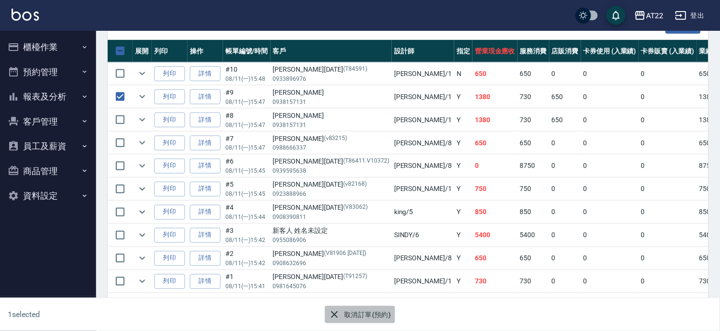
click at [336, 314] on icon "button" at bounding box center [334, 314] width 7 height 7
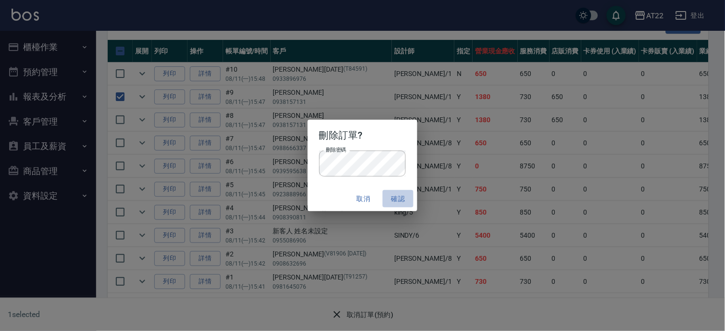
click at [395, 190] on button "確認" at bounding box center [398, 199] width 31 height 18
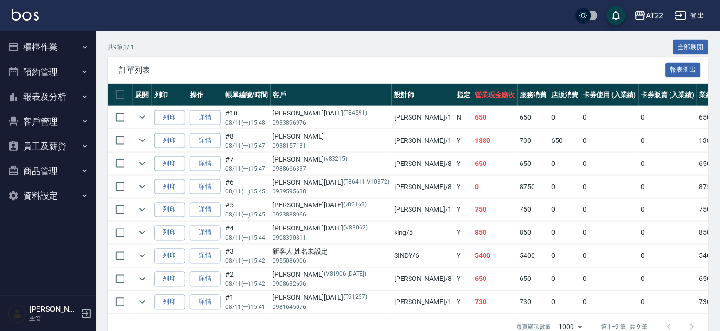
scroll to position [53, 0]
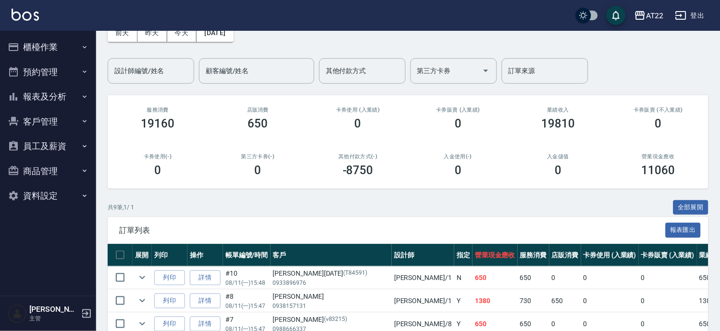
click at [70, 55] on button "櫃檯作業" at bounding box center [48, 47] width 88 height 25
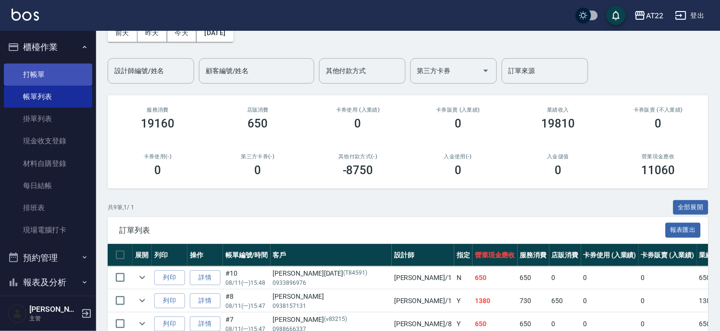
click at [61, 83] on link "打帳單" at bounding box center [48, 74] width 88 height 22
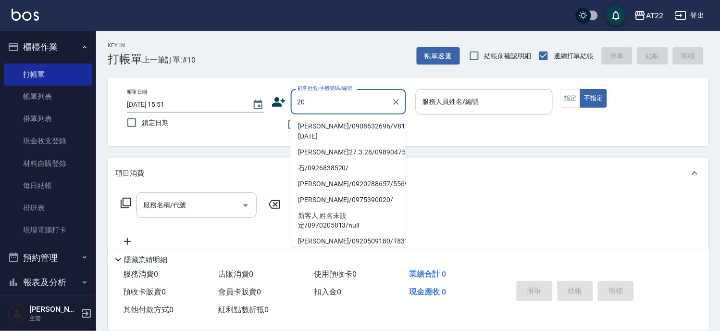
type input "2"
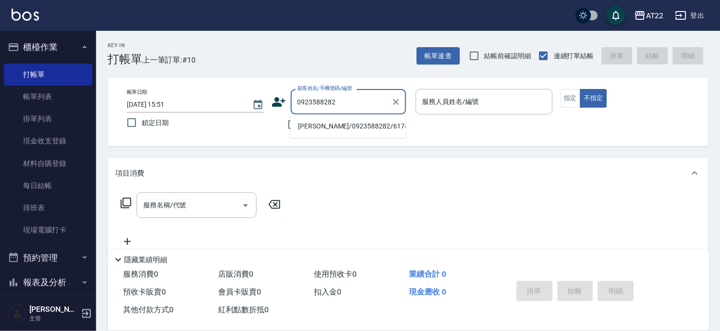
click at [376, 136] on ul "[PERSON_NAME]/0923588282/61743" at bounding box center [347, 126] width 115 height 24
click at [377, 129] on li "[PERSON_NAME]/0923588282/61743" at bounding box center [347, 126] width 115 height 16
type input "[PERSON_NAME]/0923588282/61743"
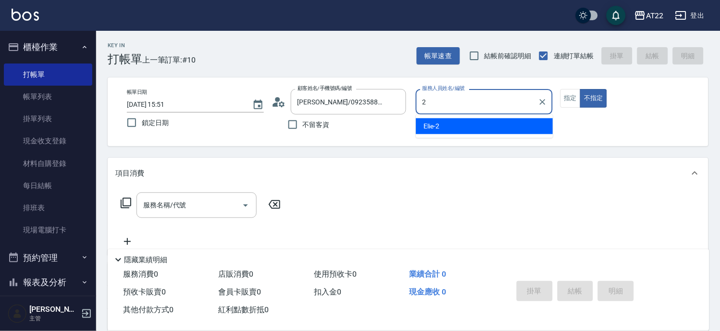
type input "Elie-2"
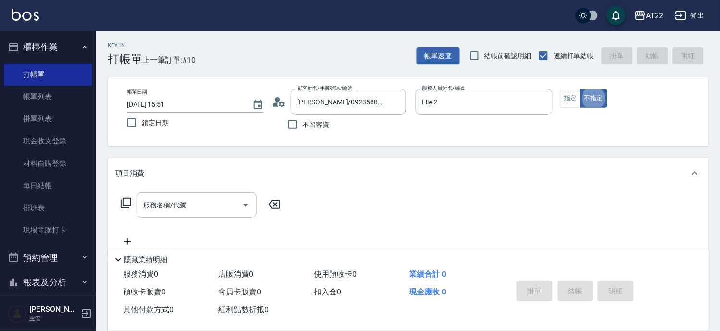
type button "false"
click at [218, 200] on input "服務名稱/代號" at bounding box center [189, 205] width 97 height 17
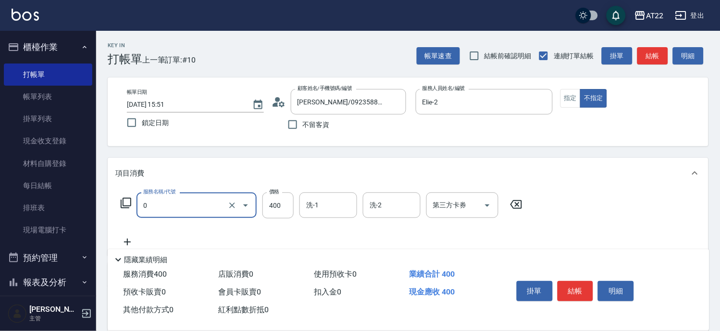
type input "有機洗髮(0)"
type input "450"
click at [132, 237] on icon at bounding box center [127, 242] width 24 height 12
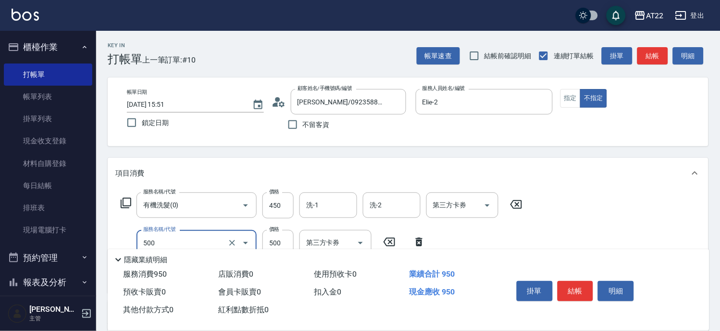
type input "剪髮(500)"
type input "200"
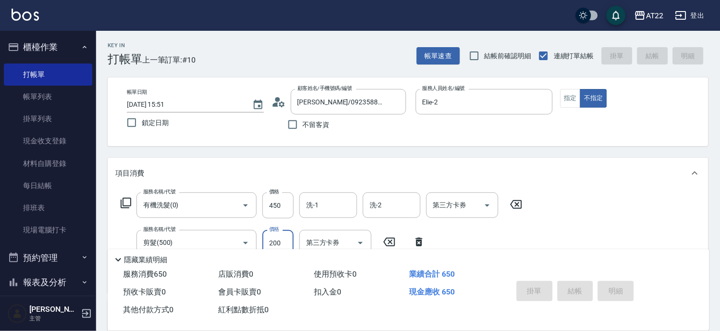
type input "2025/08/11 15:52"
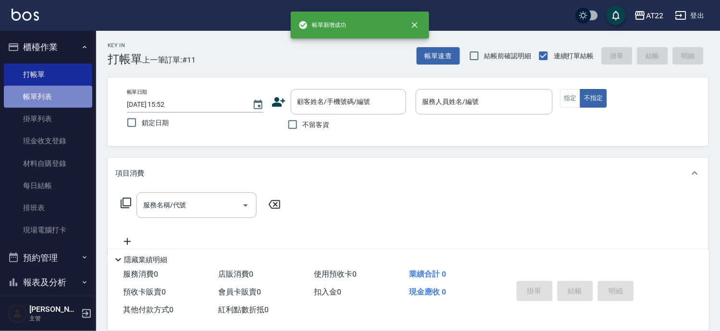
click at [74, 92] on link "帳單列表" at bounding box center [48, 97] width 88 height 22
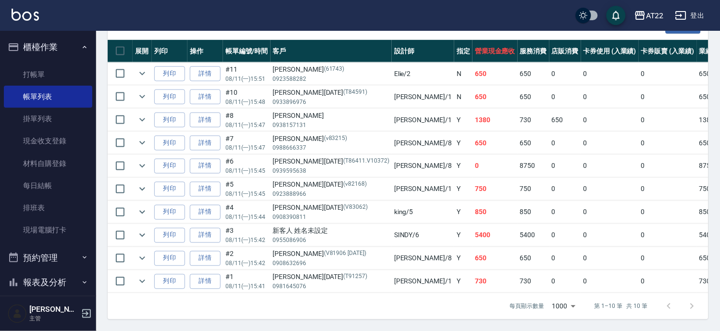
scroll to position [109, 0]
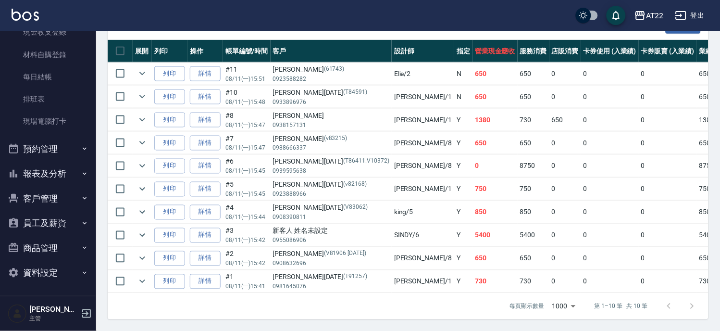
click at [50, 161] on button "報表及分析" at bounding box center [48, 173] width 88 height 25
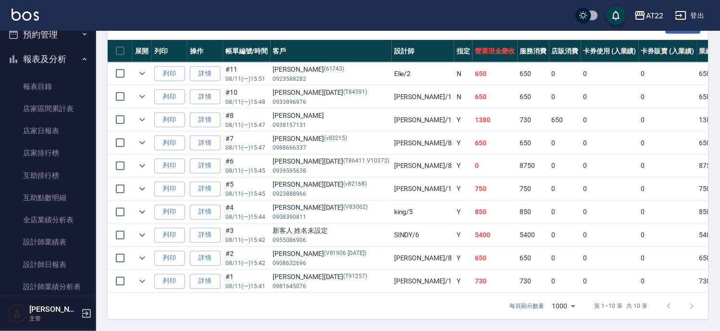
scroll to position [269, 0]
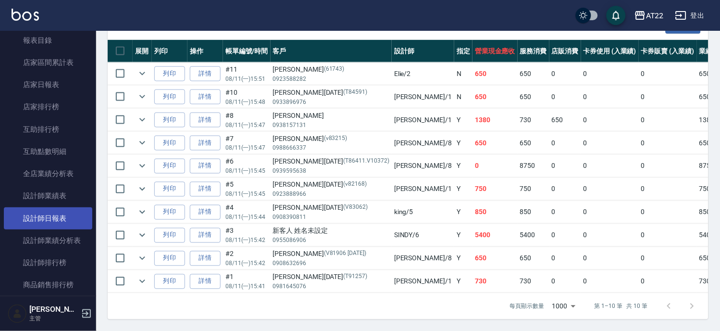
click at [71, 223] on link "設計師日報表" at bounding box center [48, 218] width 88 height 22
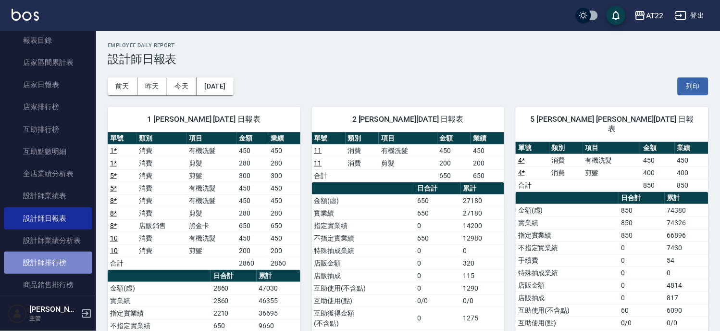
click at [76, 258] on link "設計師排行榜" at bounding box center [48, 263] width 88 height 22
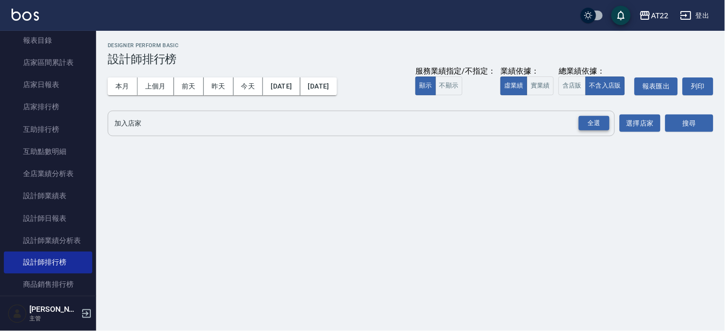
click at [594, 127] on div "全選" at bounding box center [594, 123] width 31 height 15
click at [677, 128] on button "搜尋" at bounding box center [690, 124] width 48 height 18
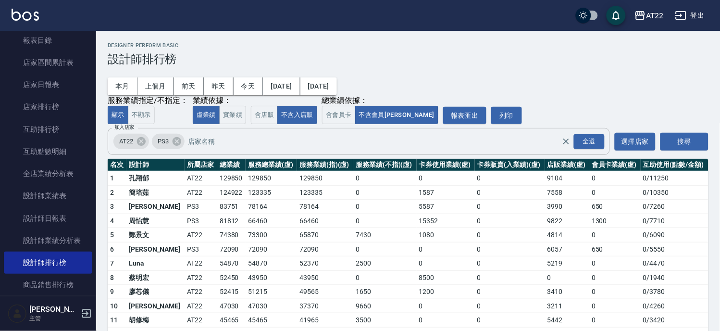
scroll to position [107, 0]
